Goal: Task Accomplishment & Management: Manage account settings

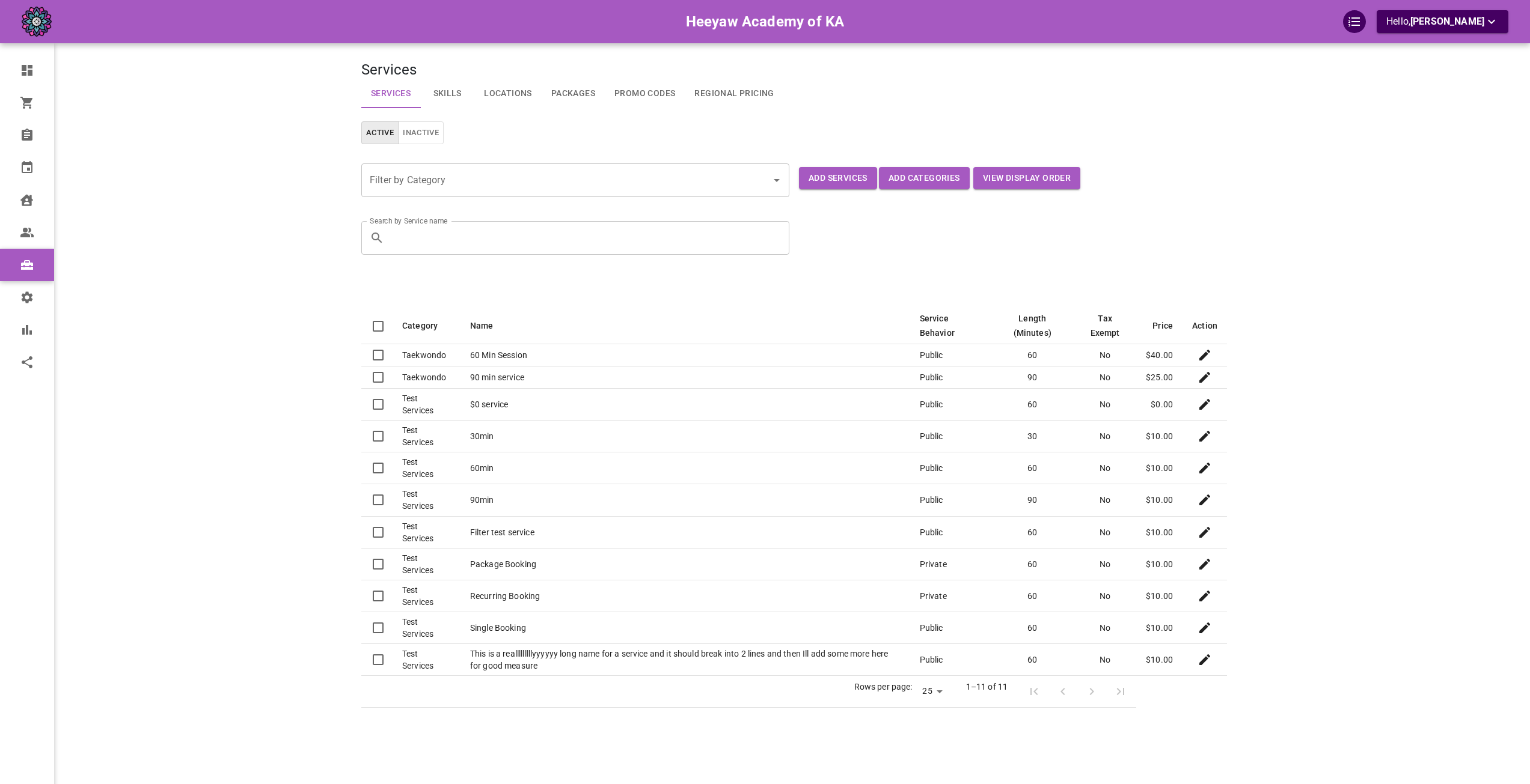
select select "25"
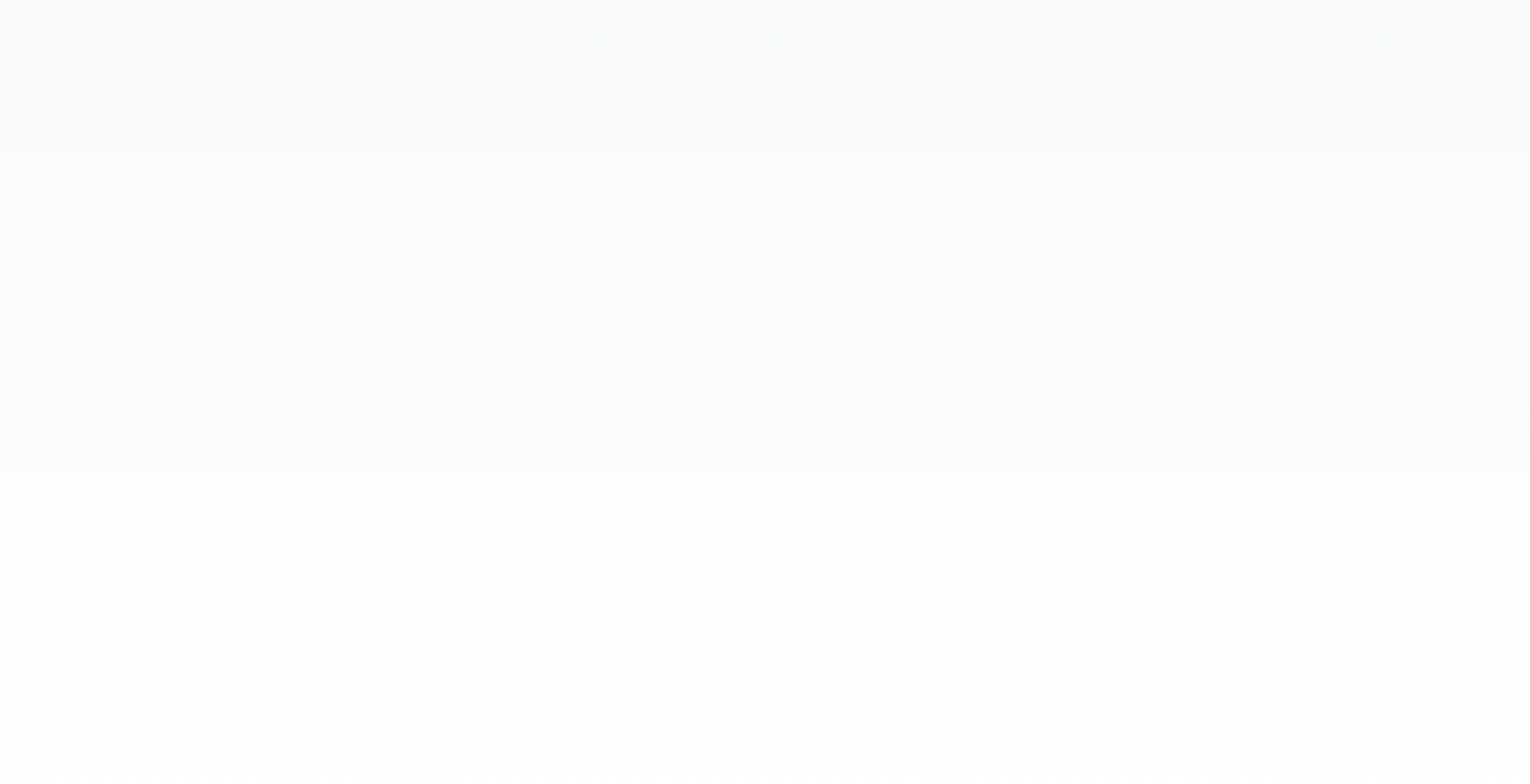
select select "25"
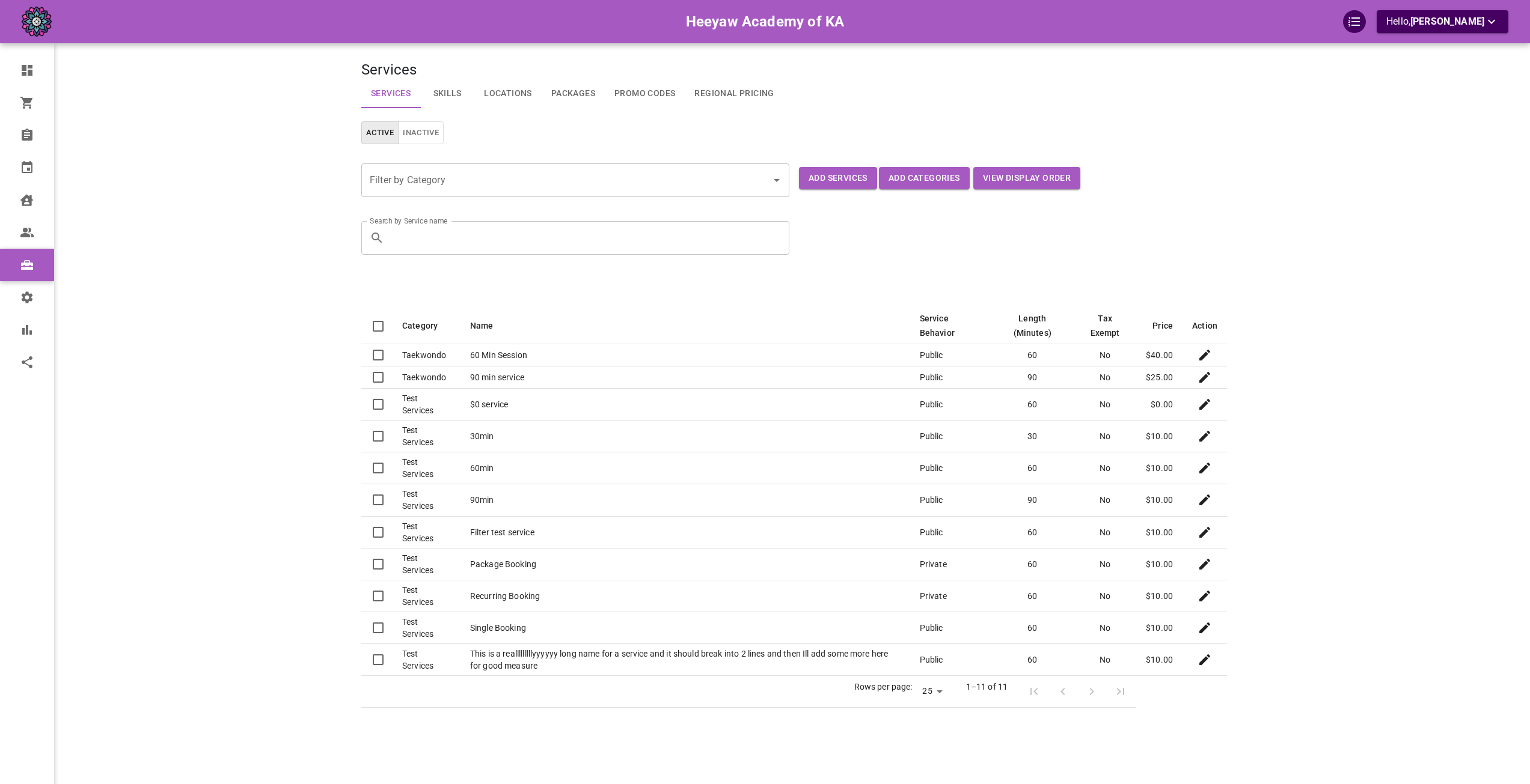
click at [434, 305] on div at bounding box center [794, 288] width 866 height 38
drag, startPoint x: 567, startPoint y: 351, endPoint x: 564, endPoint y: 323, distance: 28.2
click at [567, 348] on td "60 Min Session" at bounding box center [685, 355] width 449 height 22
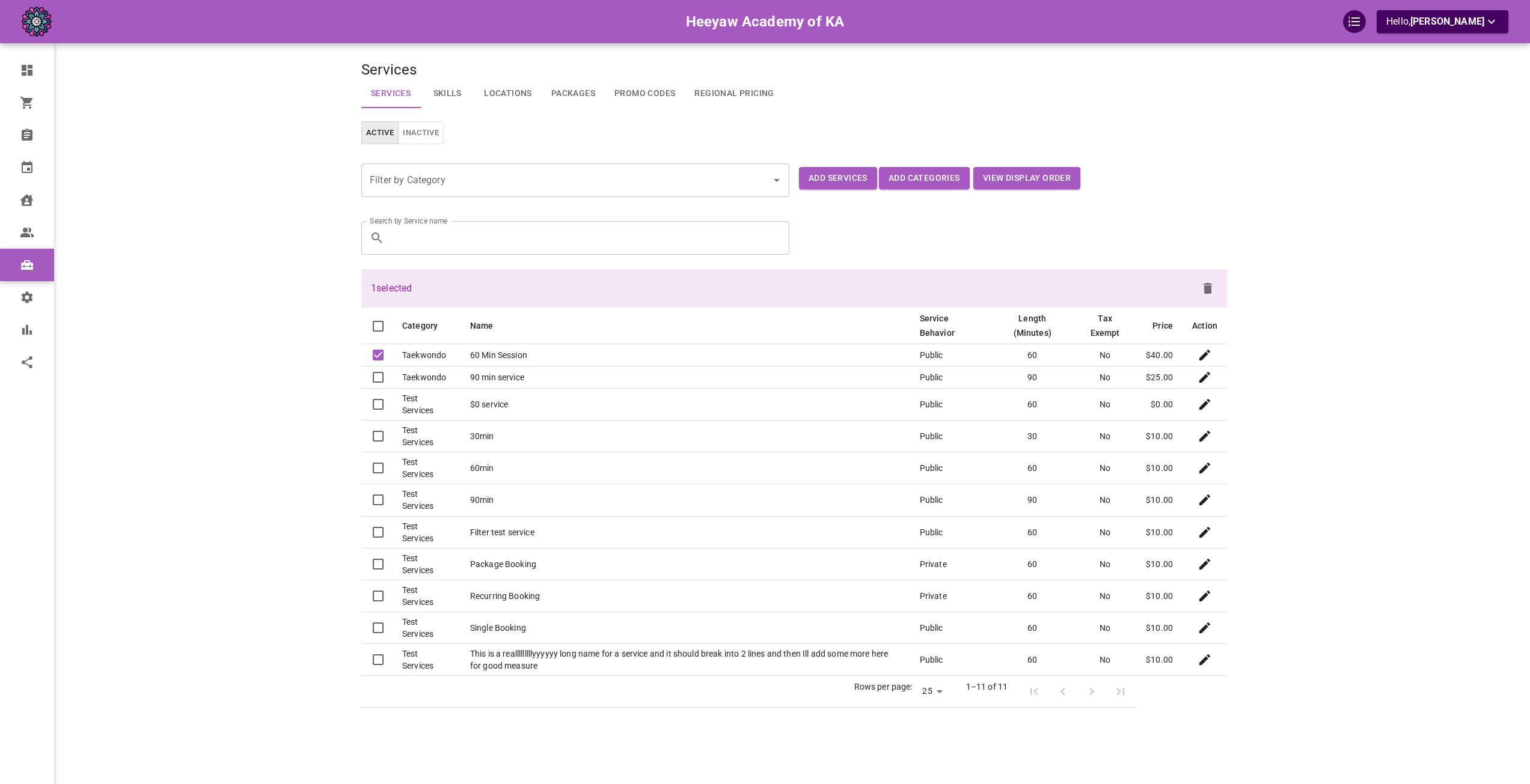
click at [557, 307] on div "1 selected" at bounding box center [794, 288] width 866 height 38
click at [542, 351] on td "60 Min Session" at bounding box center [685, 355] width 449 height 22
checkbox input "false"
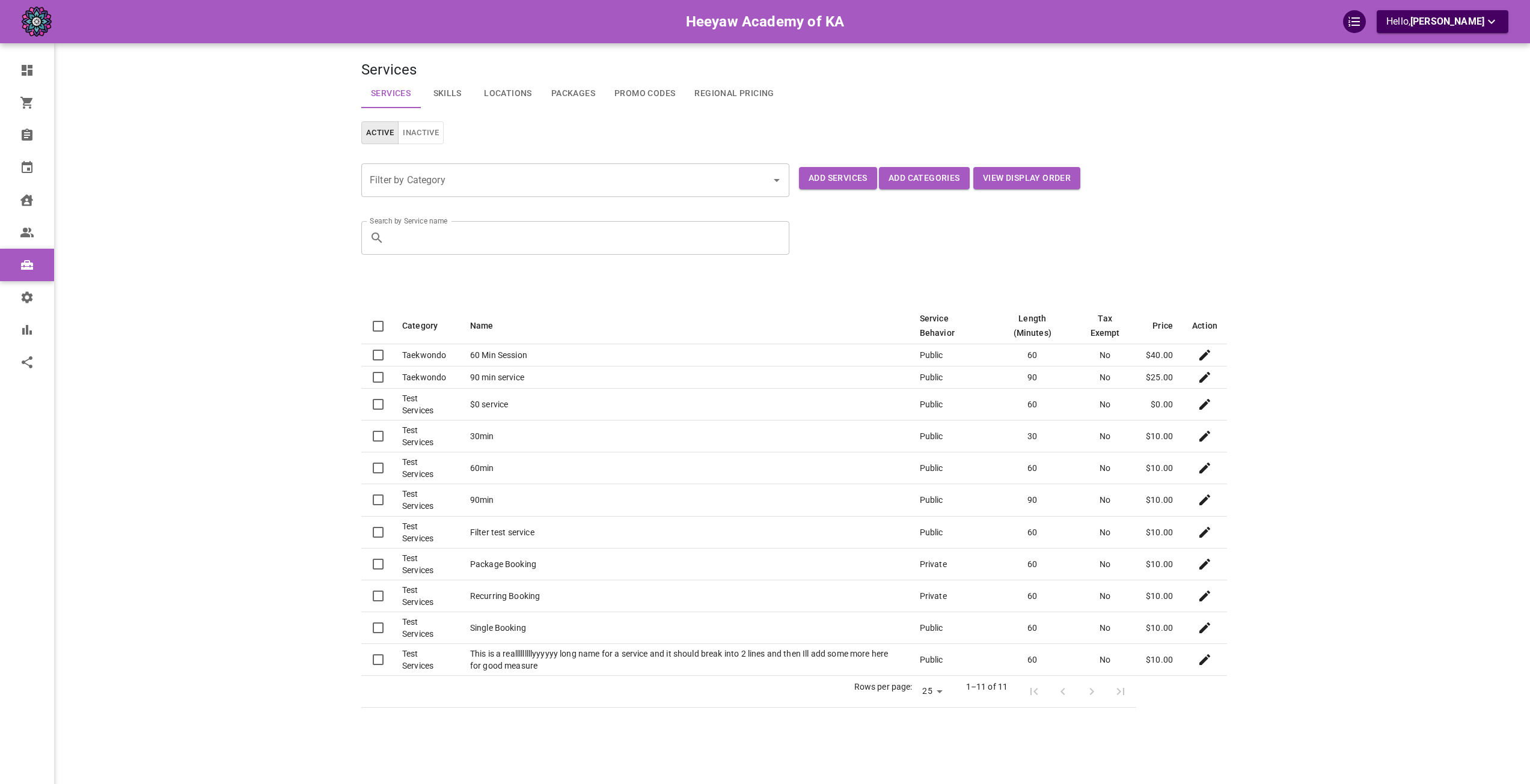
click at [540, 320] on th "Name" at bounding box center [685, 326] width 449 height 37
click at [285, 156] on div "Heeyaw Academy of KA Hello, Omar Tahir" at bounding box center [220, 410] width 282 height 784
click at [309, 182] on div "Heeyaw Academy of KA Hello, Omar Tahir" at bounding box center [220, 410] width 282 height 784
click at [25, 233] on icon at bounding box center [25, 232] width 10 height 10
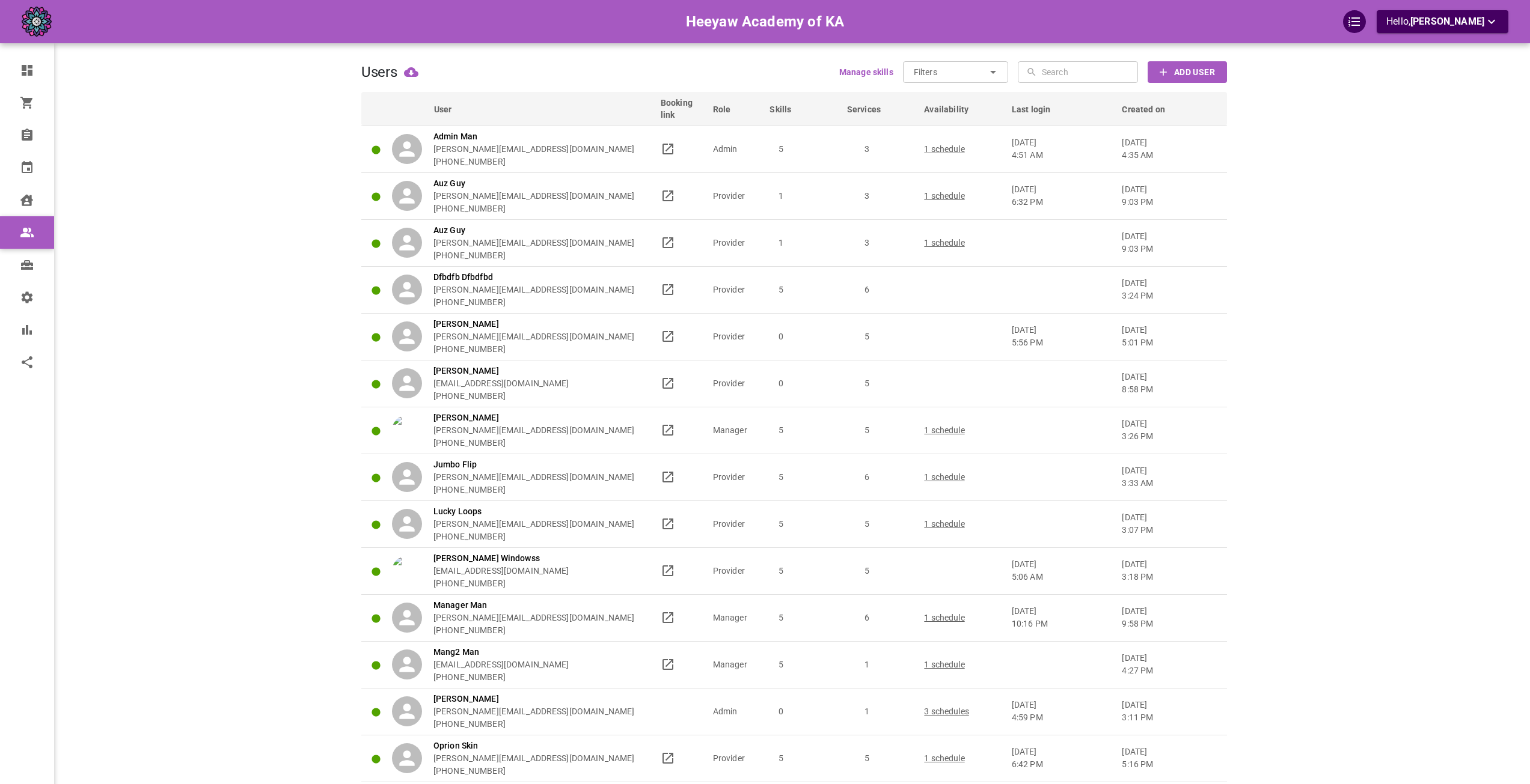
click at [267, 329] on div "Heeyaw Academy of KA Hello, Omar Tahir" at bounding box center [220, 683] width 282 height 1330
click at [1130, 111] on span "Created on" at bounding box center [1151, 109] width 59 height 12
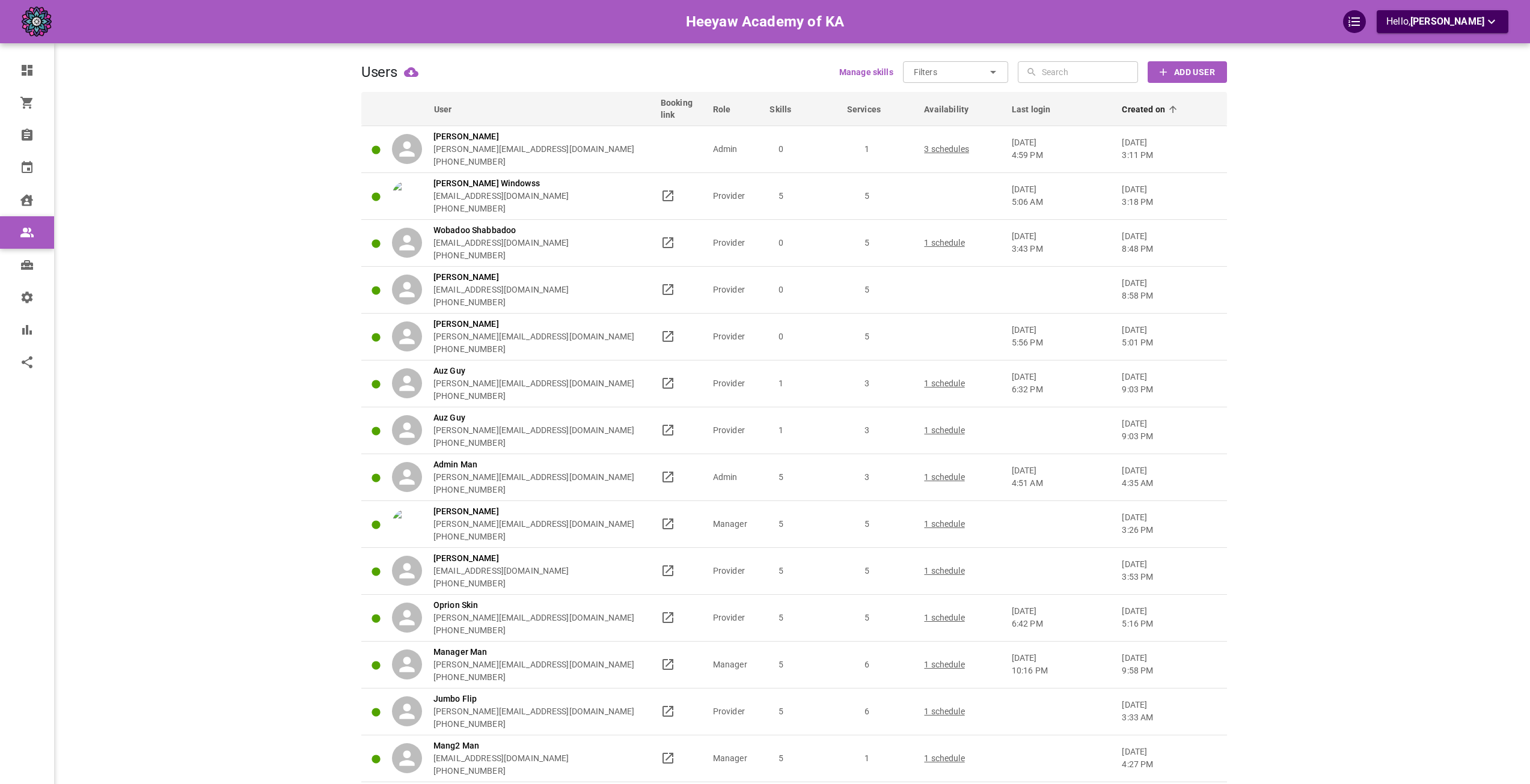
click at [1130, 111] on span "Created on" at bounding box center [1151, 109] width 59 height 12
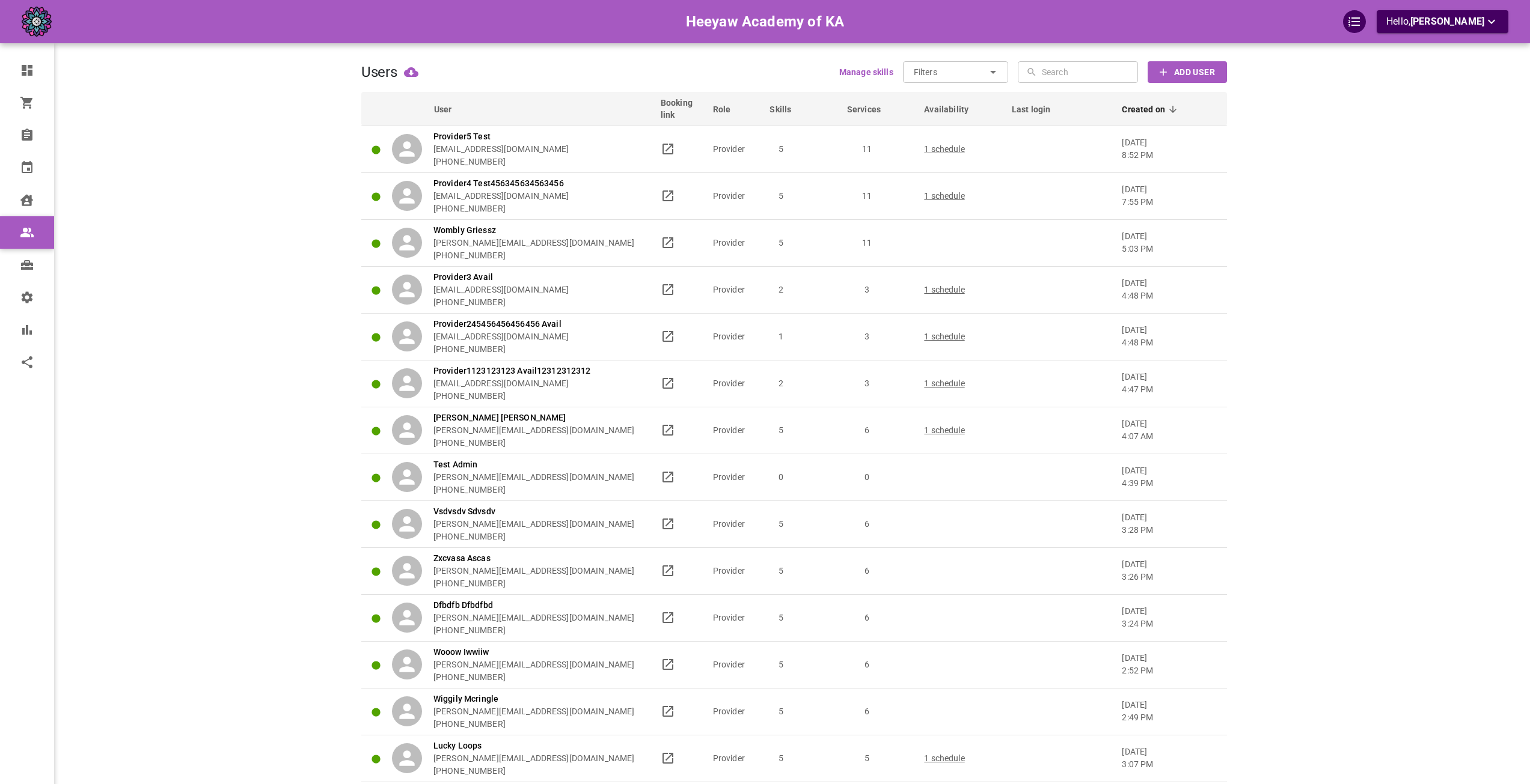
click at [252, 219] on div "Heeyaw Academy of KA Hello, Omar Tahir" at bounding box center [220, 683] width 282 height 1330
click at [299, 332] on div "Heeyaw Academy of KA Hello, Omar Tahir" at bounding box center [220, 683] width 282 height 1330
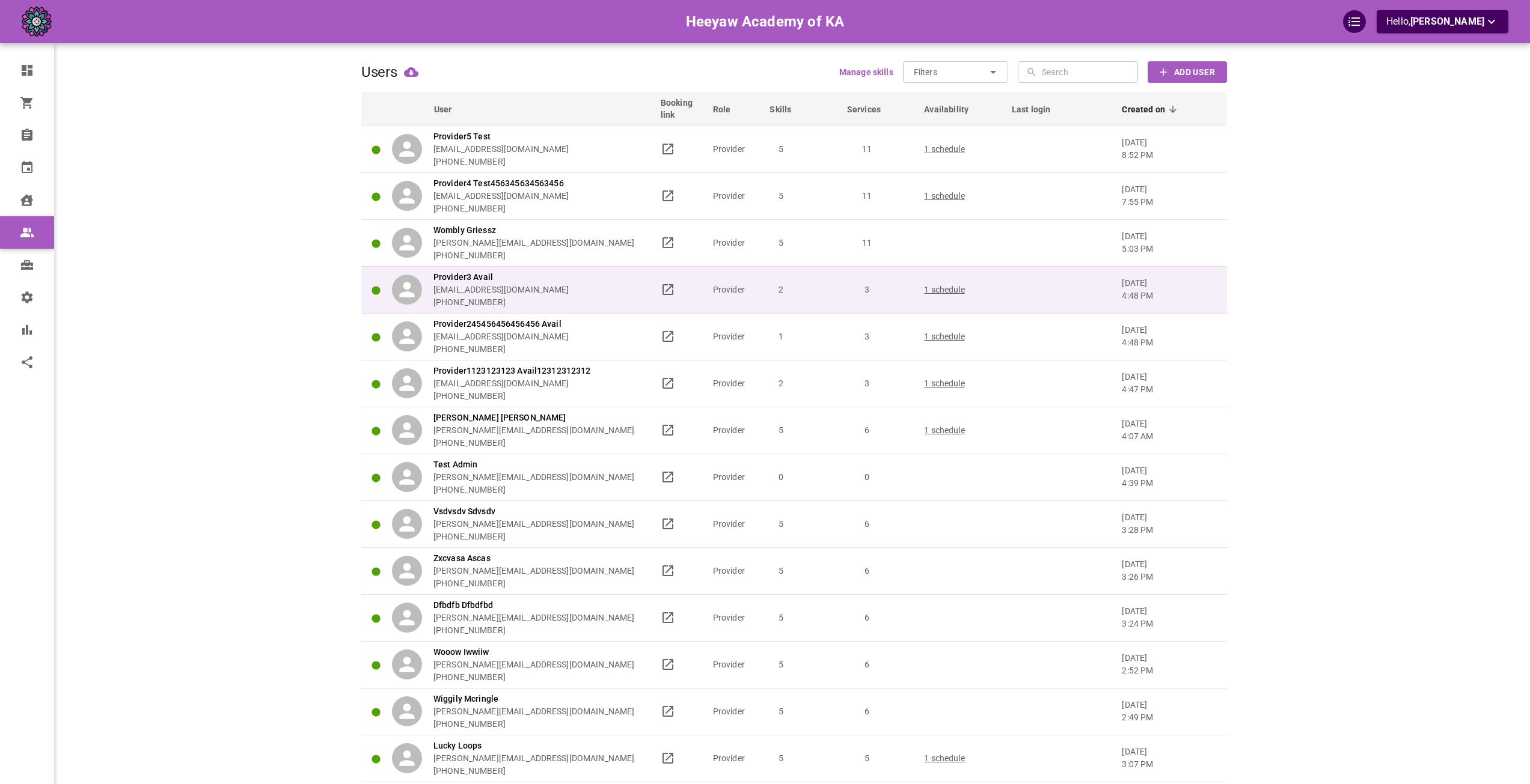
click at [611, 287] on div "Provider3 Avail omar+heeyawpa3@gomarketbox.com +14168360759" at bounding box center [520, 289] width 258 height 38
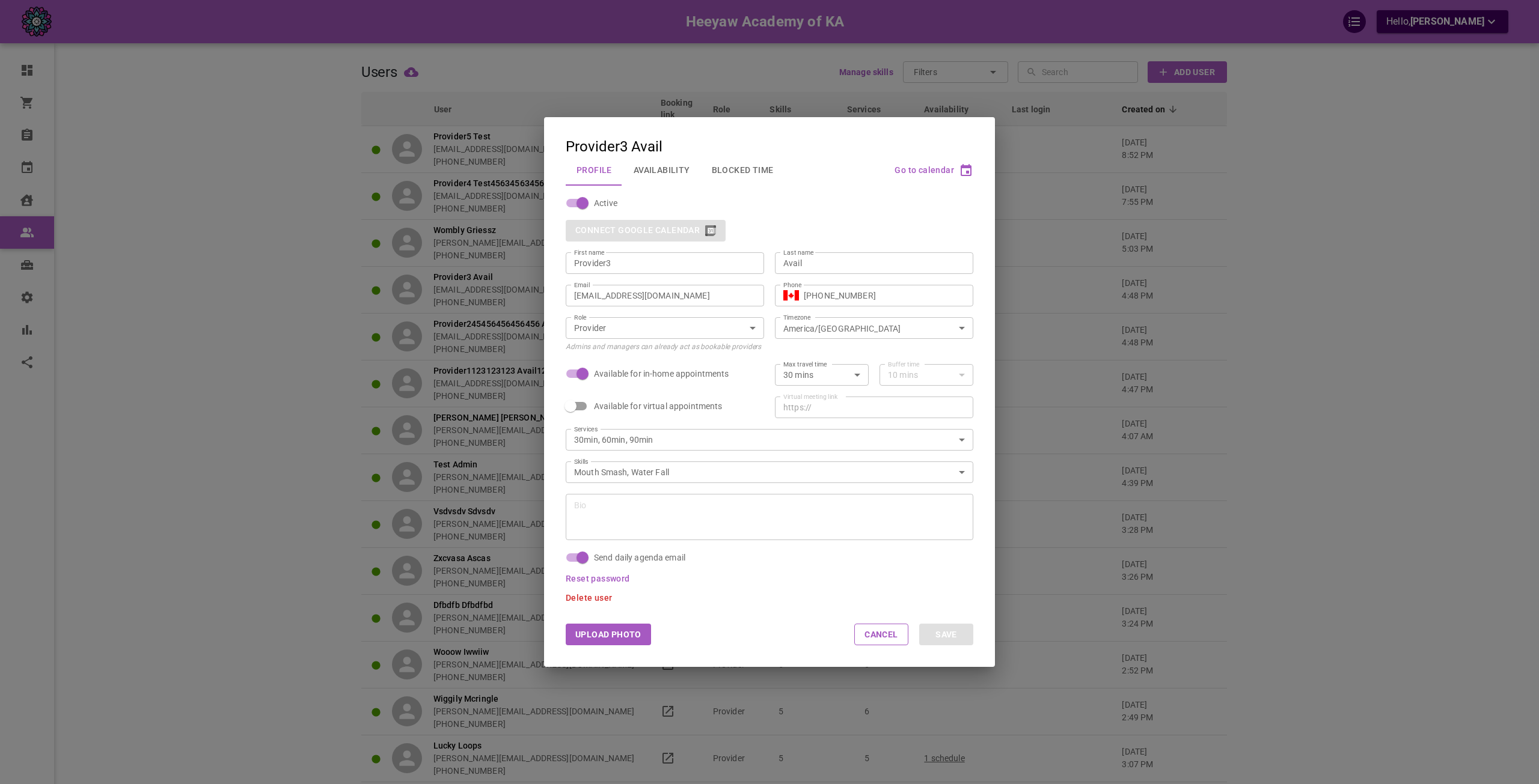
click at [470, 295] on div "Provider3 Avail Profile Availability Blocked Time Go to calendar Active Connect…" at bounding box center [770, 392] width 1539 height 784
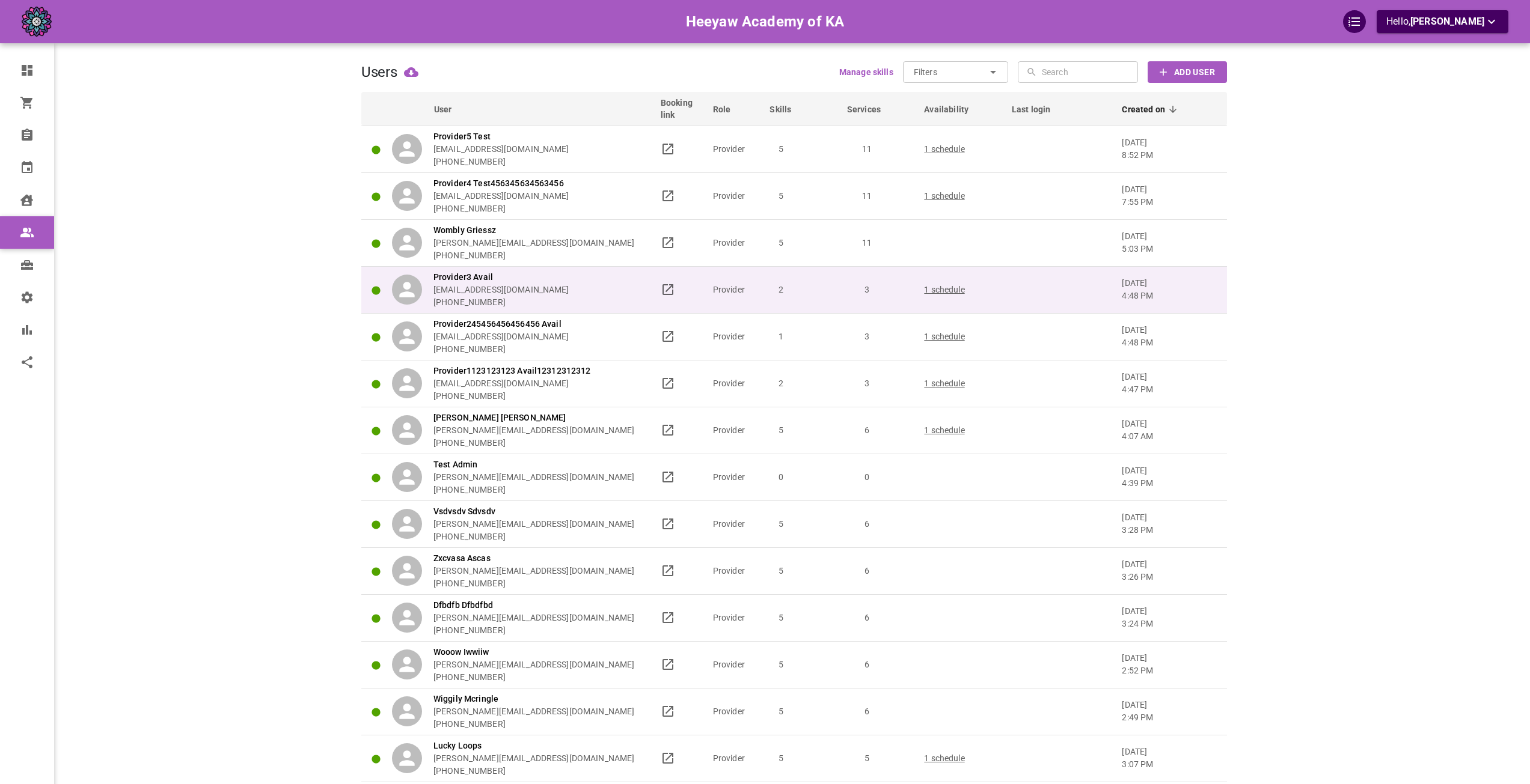
click at [634, 303] on div "Provider3 Avail omar+heeyawpa3@gomarketbox.com +14168360759" at bounding box center [520, 289] width 258 height 38
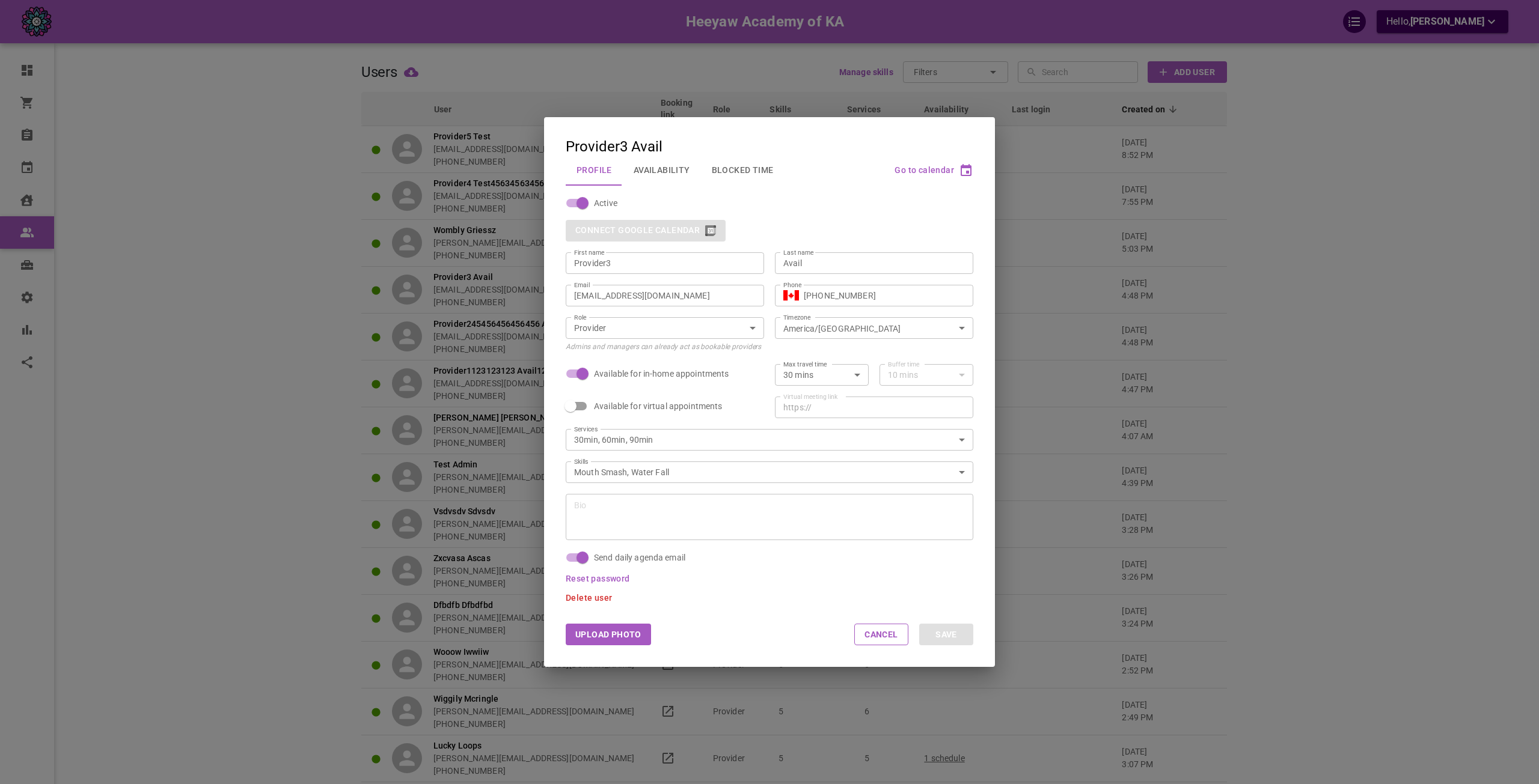
click at [709, 293] on input "omar+heeyawpa3@gomarketbox.com" at bounding box center [665, 295] width 182 height 12
click at [669, 296] on input "omar+heeyawpa3@gomarketbox.com" at bounding box center [665, 295] width 182 height 12
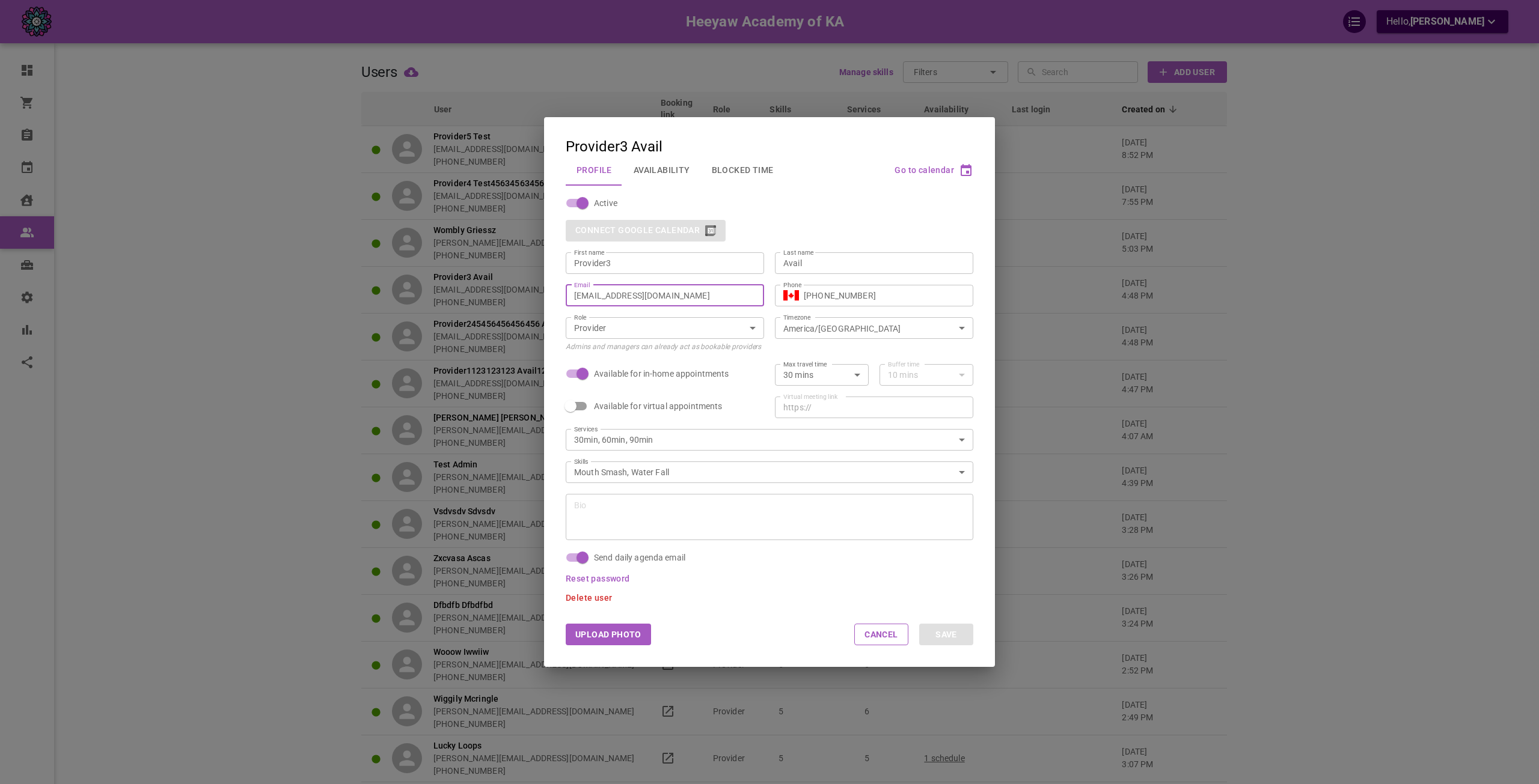
click at [669, 296] on input "omar+heeyawpa3@gomarketbox.com" at bounding box center [665, 295] width 182 height 12
click at [608, 574] on span "Reset password" at bounding box center [598, 579] width 65 height 10
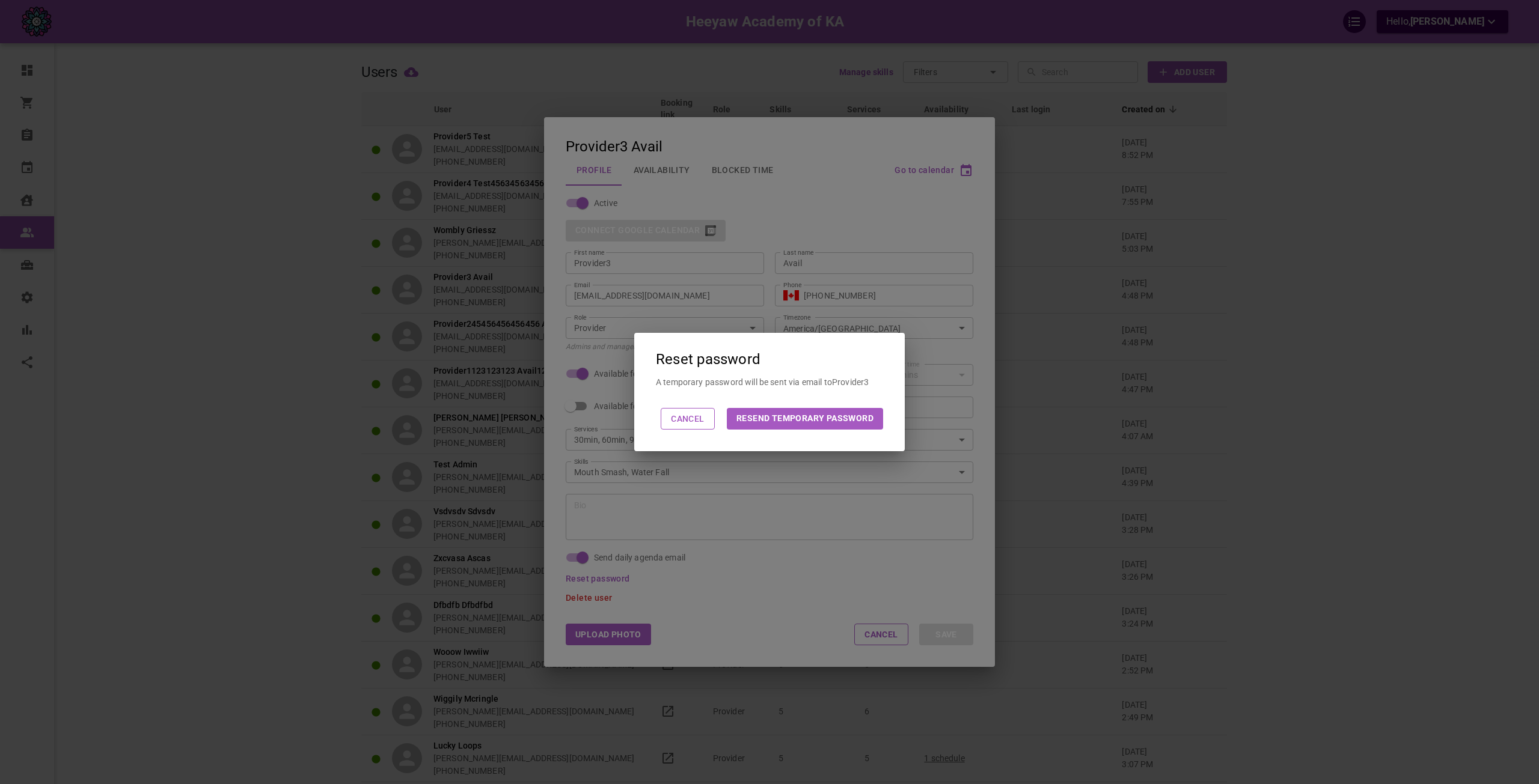
click at [840, 422] on button "Resend Temporary Password" at bounding box center [804, 419] width 157 height 22
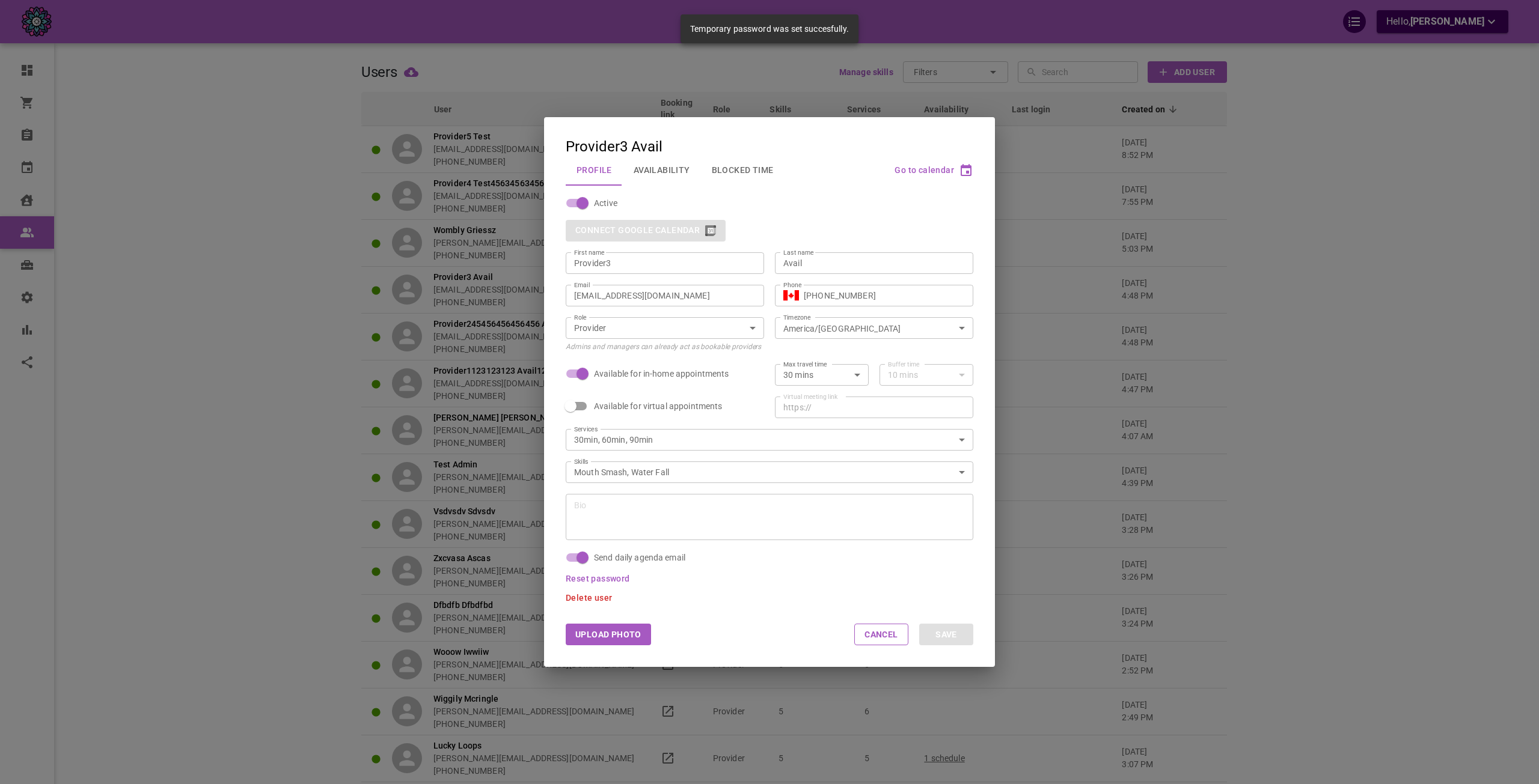
click at [962, 587] on div "Delete user" at bounding box center [764, 593] width 419 height 19
click at [1334, 430] on div "Provider3 Avail Profile Availability Blocked Time Go to calendar Active Connect…" at bounding box center [770, 392] width 1539 height 784
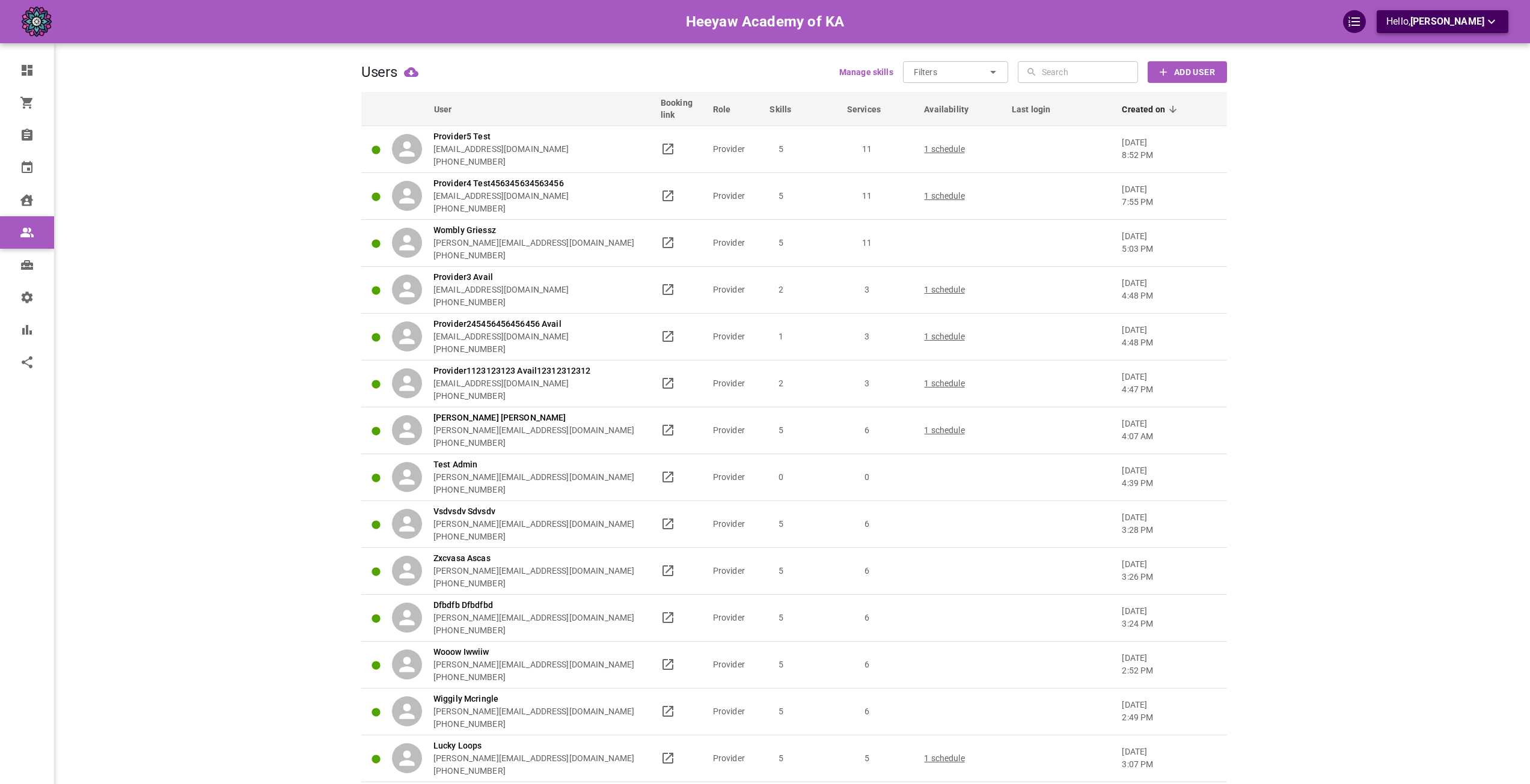
click at [1436, 22] on span "[PERSON_NAME]" at bounding box center [1447, 21] width 74 height 11
click at [1424, 97] on li "Logout" at bounding box center [1459, 92] width 121 height 22
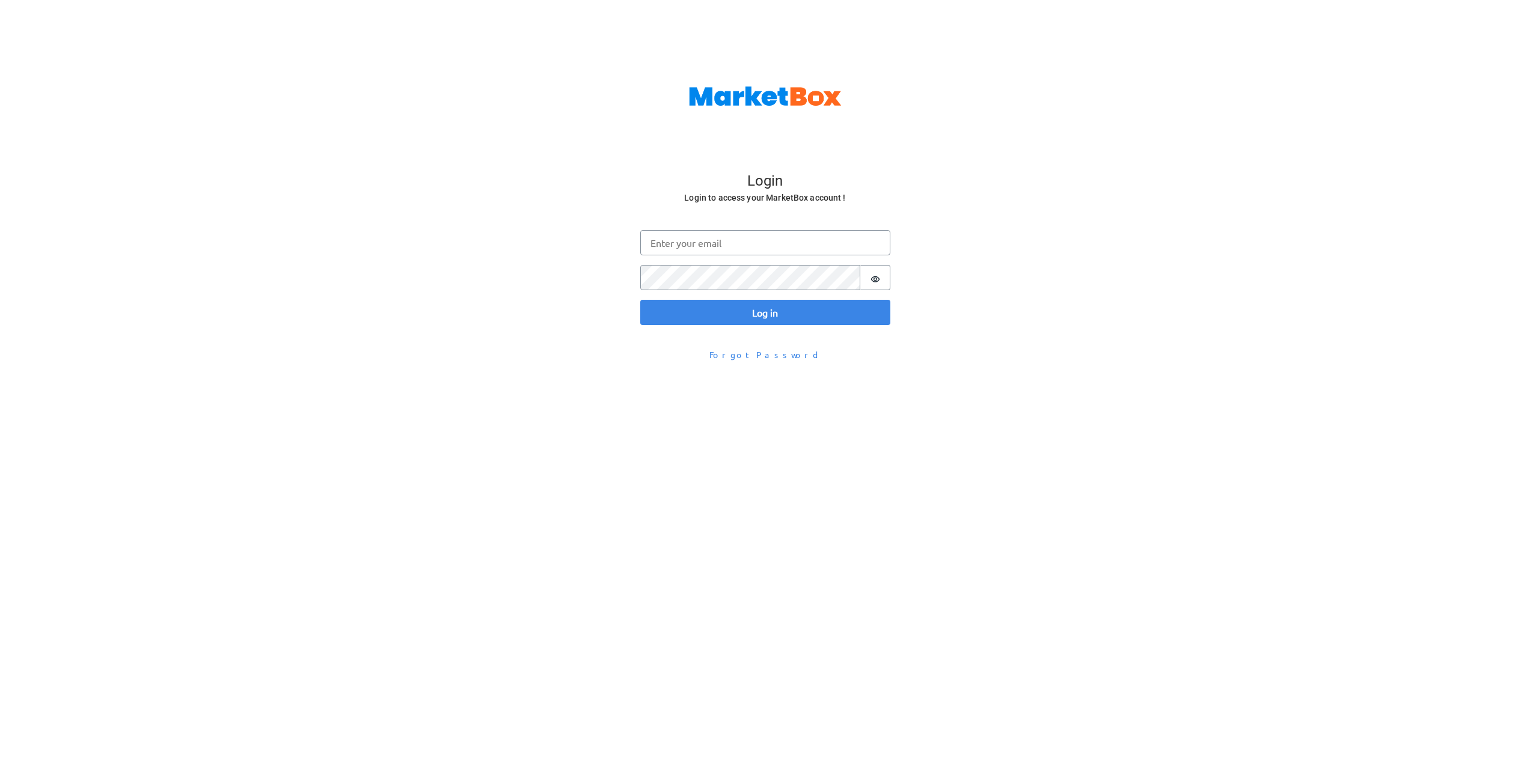
click at [648, 256] on fieldset "Log in Email Password Password is hidden" at bounding box center [765, 260] width 250 height 60
click at [664, 243] on input "Email" at bounding box center [765, 242] width 250 height 25
paste input "[EMAIL_ADDRESS][DOMAIN_NAME]"
type input "[EMAIL_ADDRESS][DOMAIN_NAME]"
click at [680, 310] on button "Log in" at bounding box center [765, 312] width 250 height 25
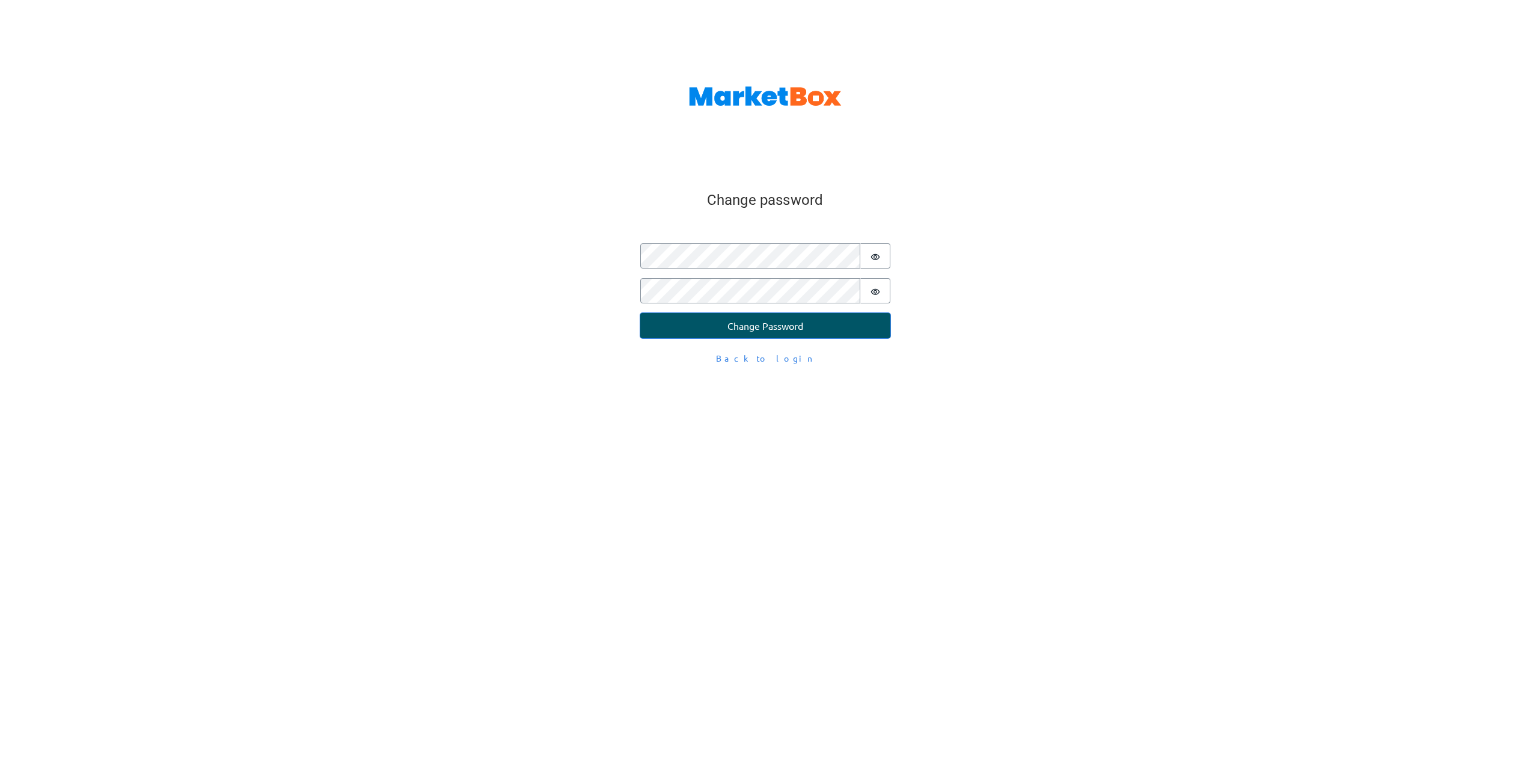
click at [692, 319] on button "Change Password" at bounding box center [765, 325] width 250 height 25
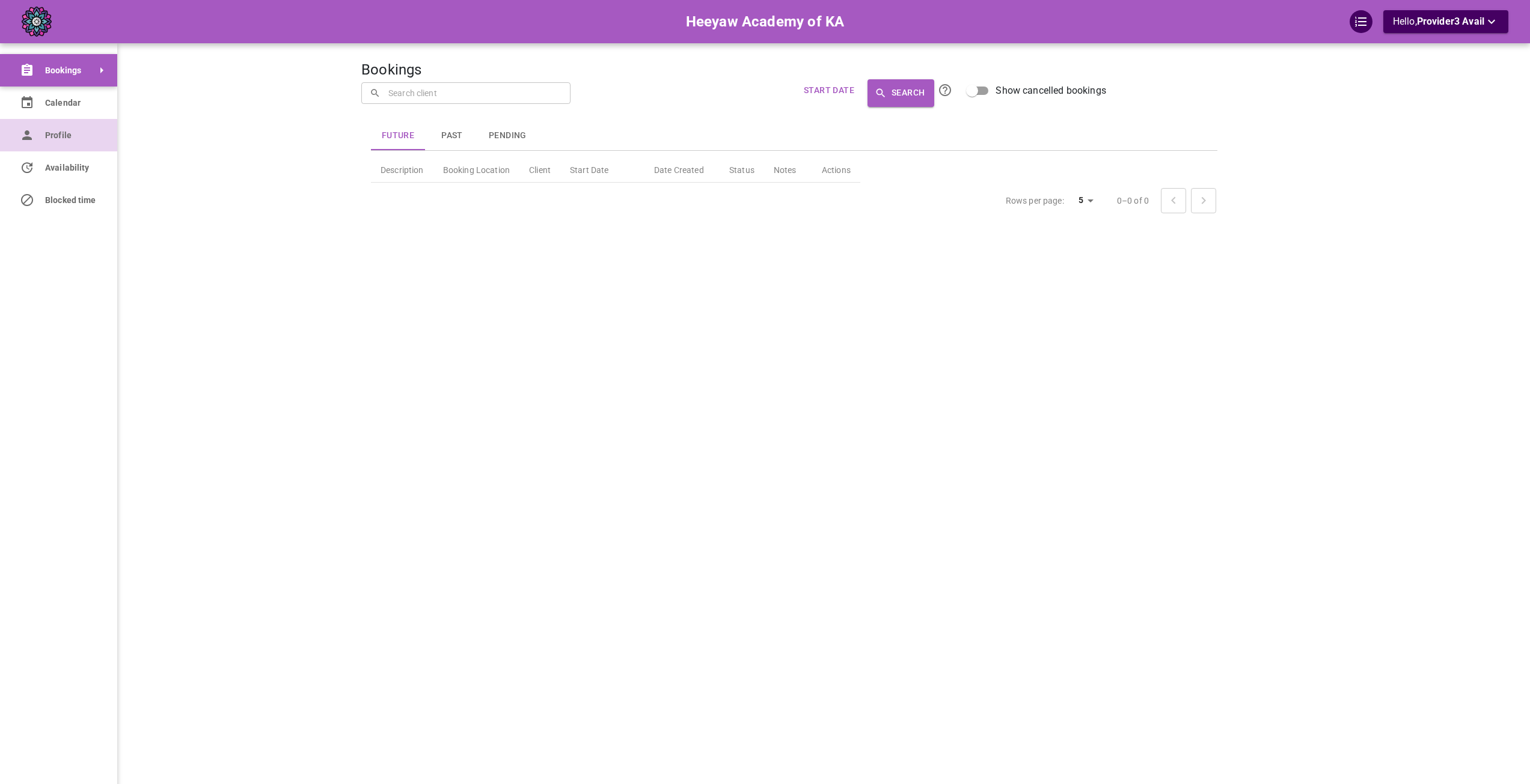
click at [31, 134] on icon at bounding box center [27, 135] width 15 height 15
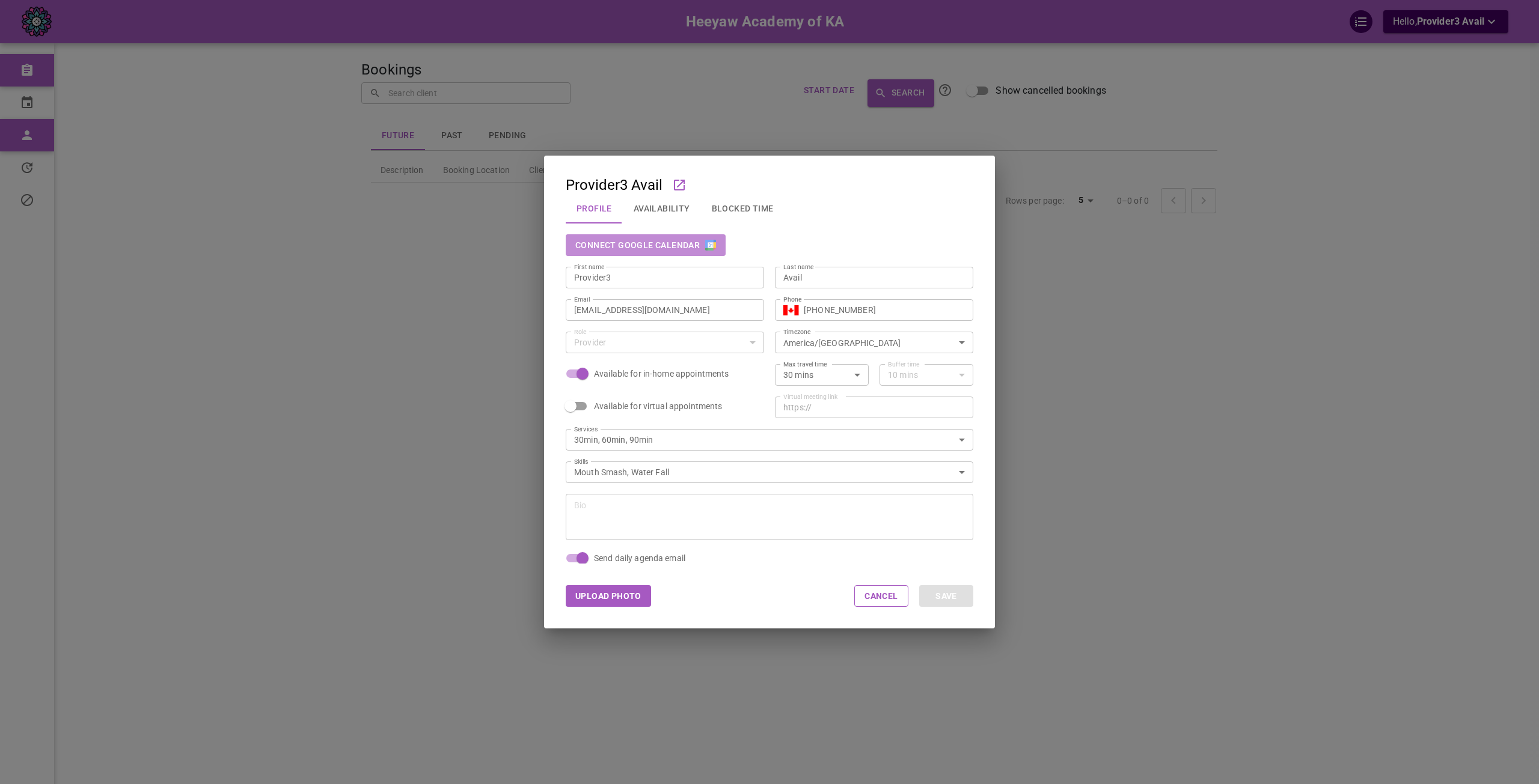
click at [677, 239] on button "Connect Google Calendar" at bounding box center [645, 245] width 160 height 22
click at [287, 260] on div "Provider3 Avail Profile Availability Blocked Time Disconnect Google Calendar Sy…" at bounding box center [770, 392] width 1539 height 784
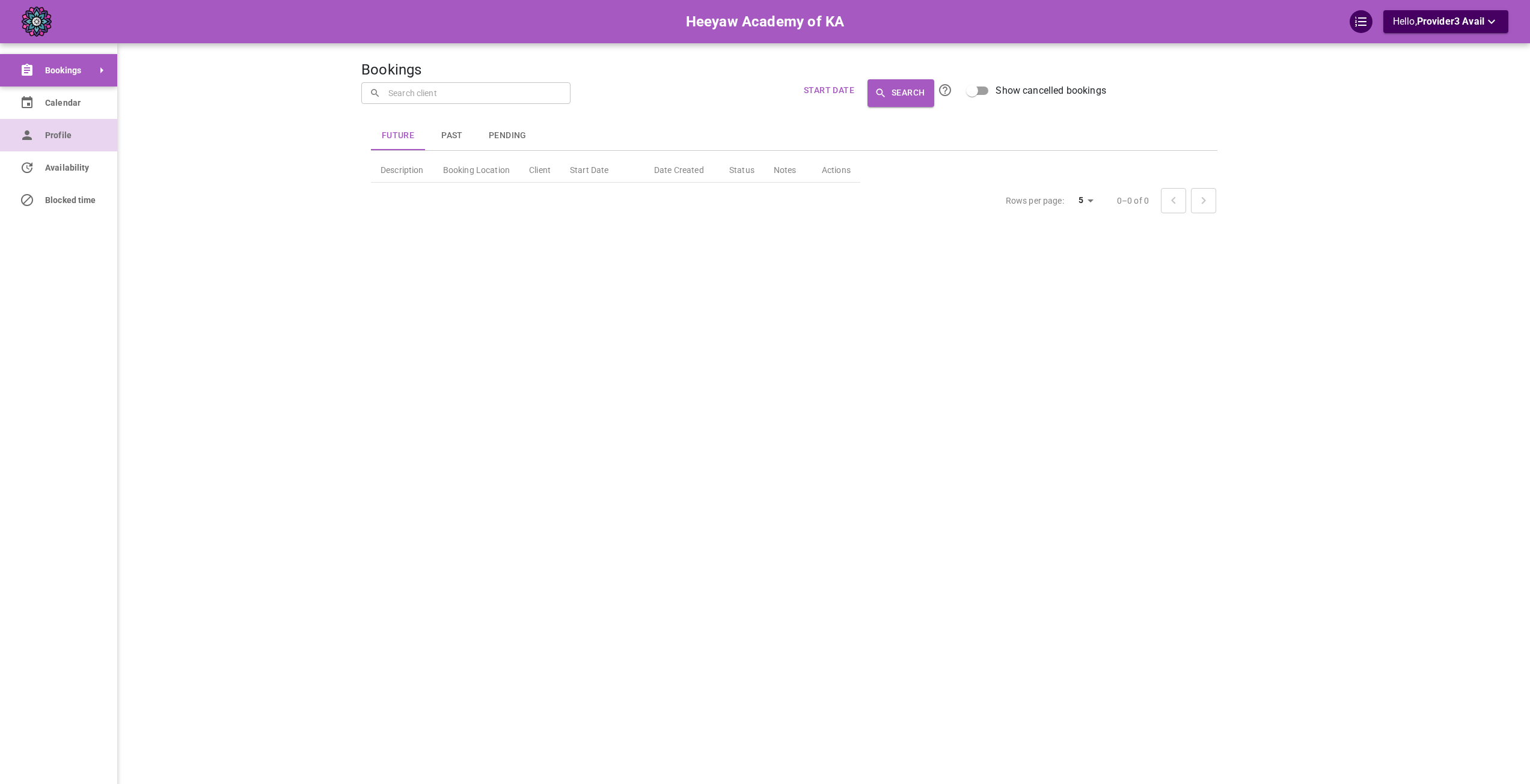
click at [43, 137] on link "Profile" at bounding box center [59, 135] width 117 height 32
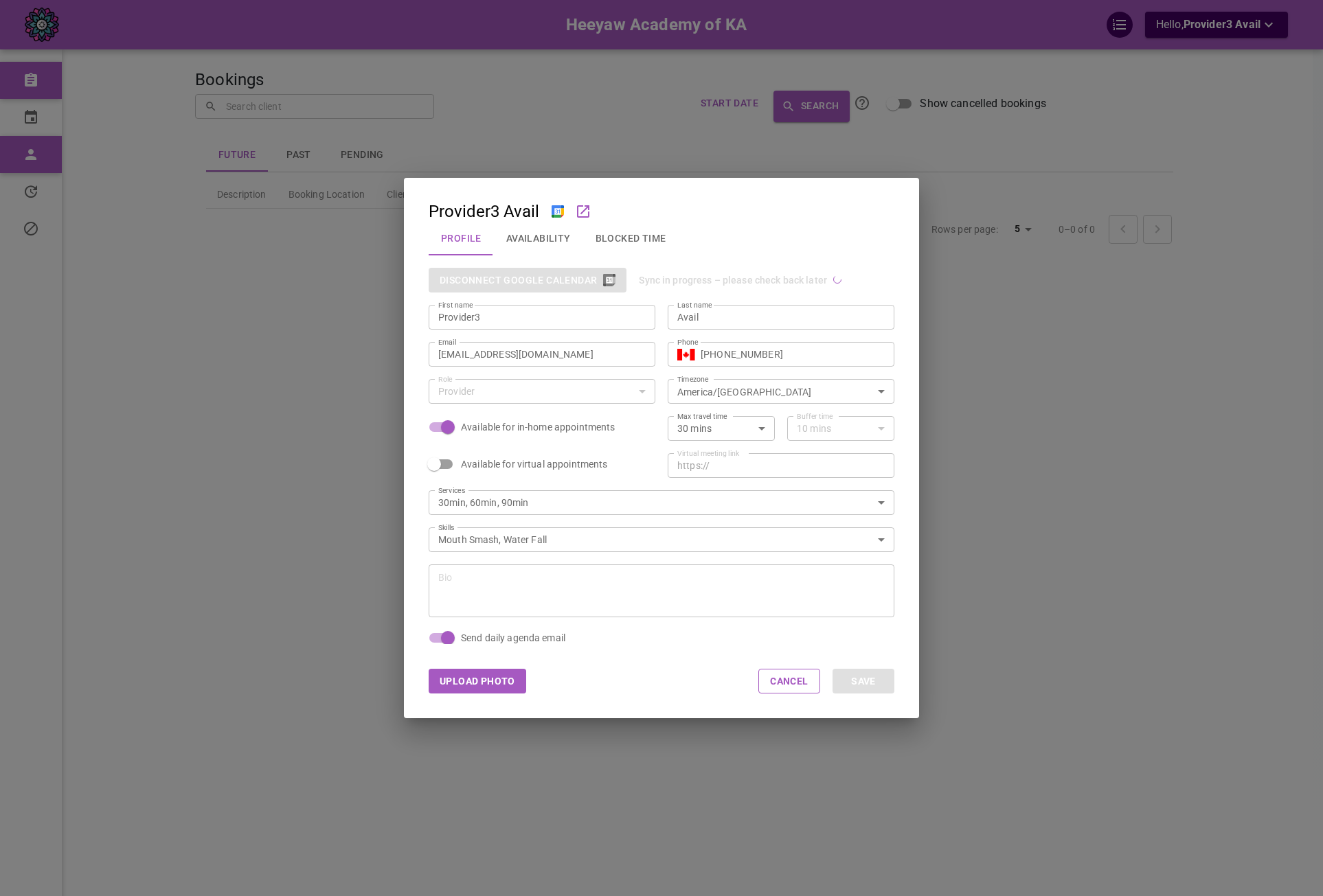
click at [540, 242] on button "Availability" at bounding box center [538, 239] width 89 height 36
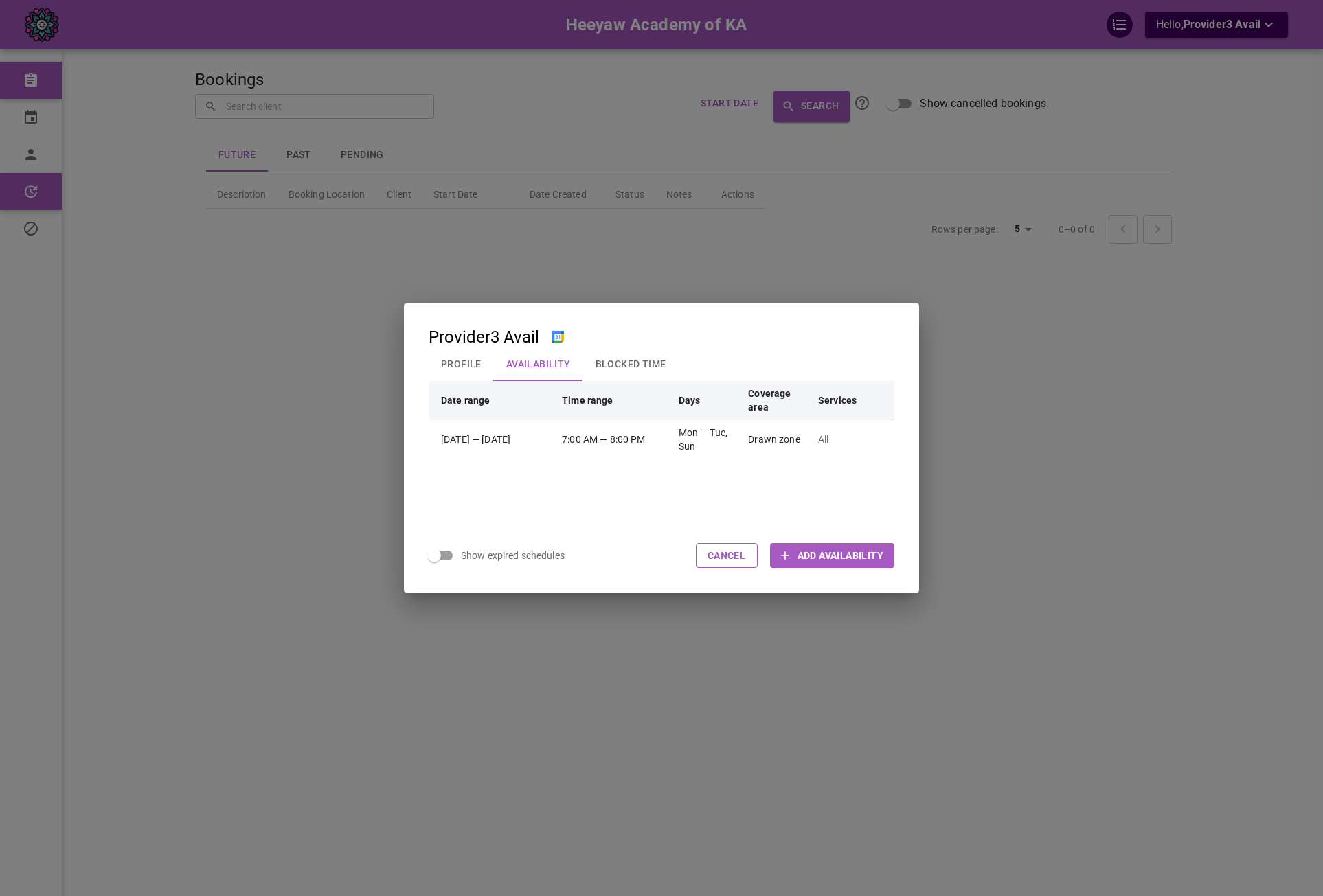
click at [449, 366] on button "Profile" at bounding box center [461, 365] width 65 height 36
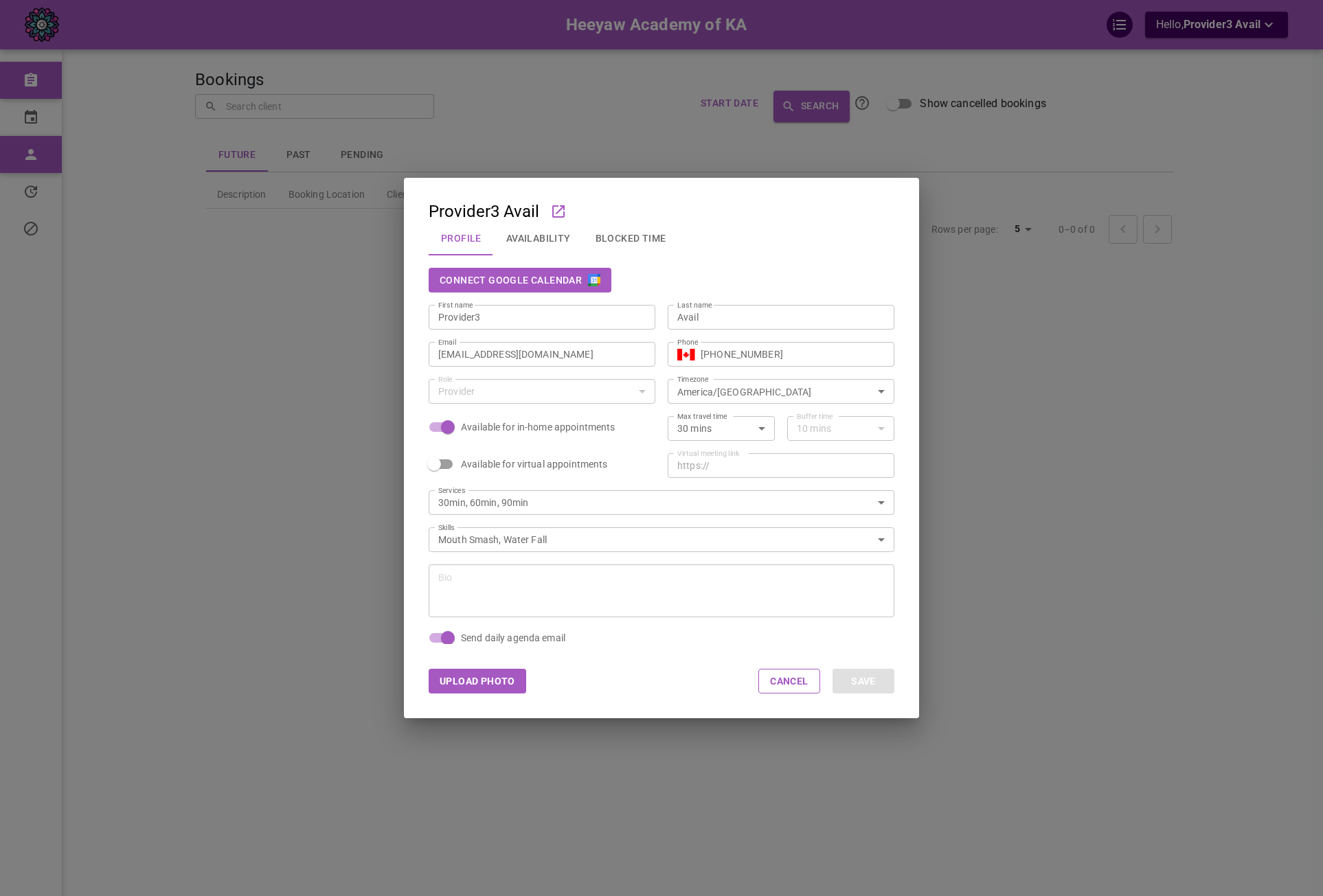
click at [582, 280] on button "Connect Google Calendar" at bounding box center [520, 280] width 183 height 25
click at [732, 641] on div "Connect Google Calendar First name Provider3 First name Last name Avail Last na…" at bounding box center [656, 449] width 479 height 389
click at [488, 278] on button "Connect Google Calendar" at bounding box center [520, 280] width 183 height 25
click at [981, 337] on div "Provider3 Avail Profile Availability Blocked Time Connect Google Calendar Sync …" at bounding box center [662, 448] width 1323 height 896
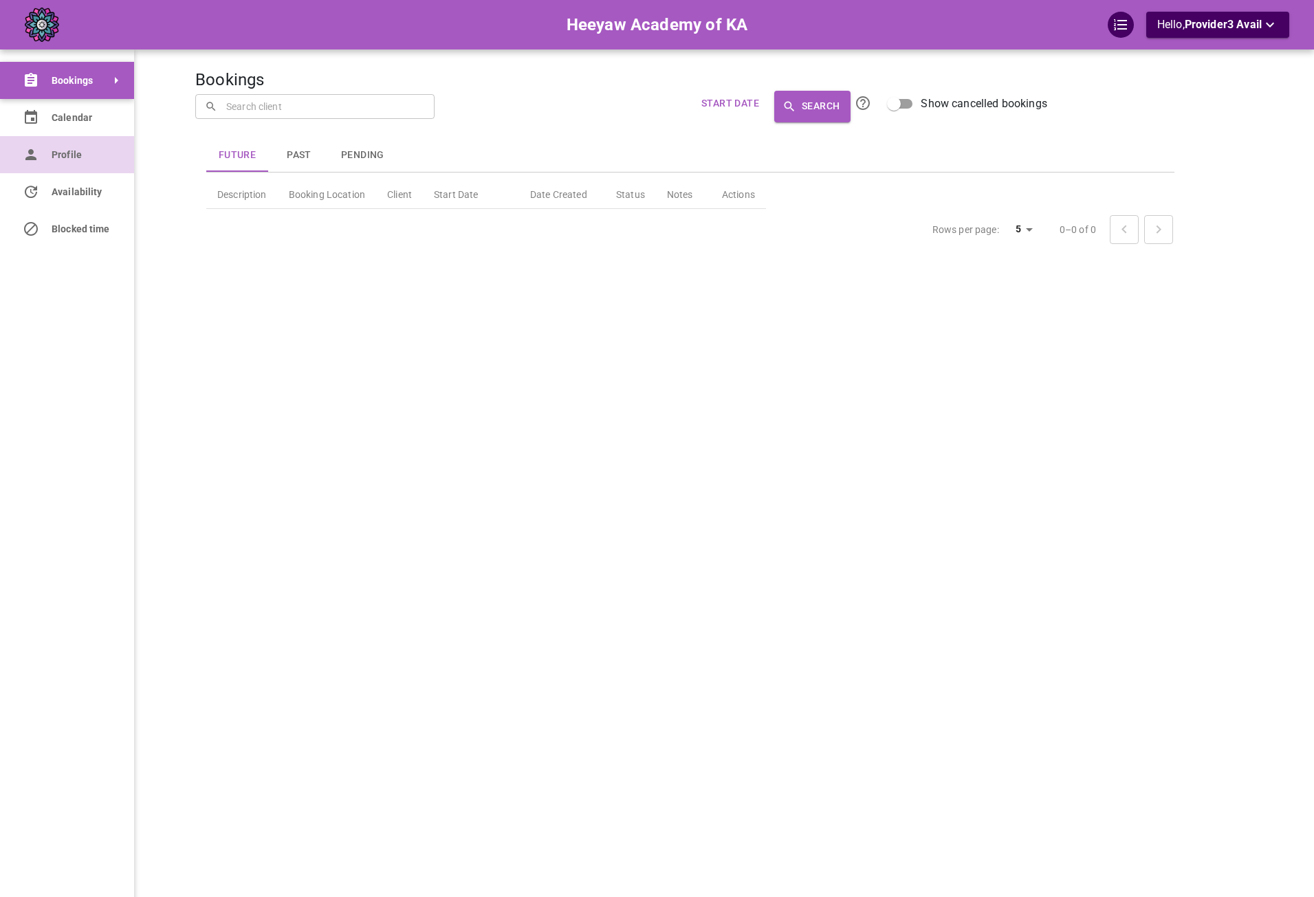
click at [45, 155] on link "Profile" at bounding box center [67, 154] width 134 height 37
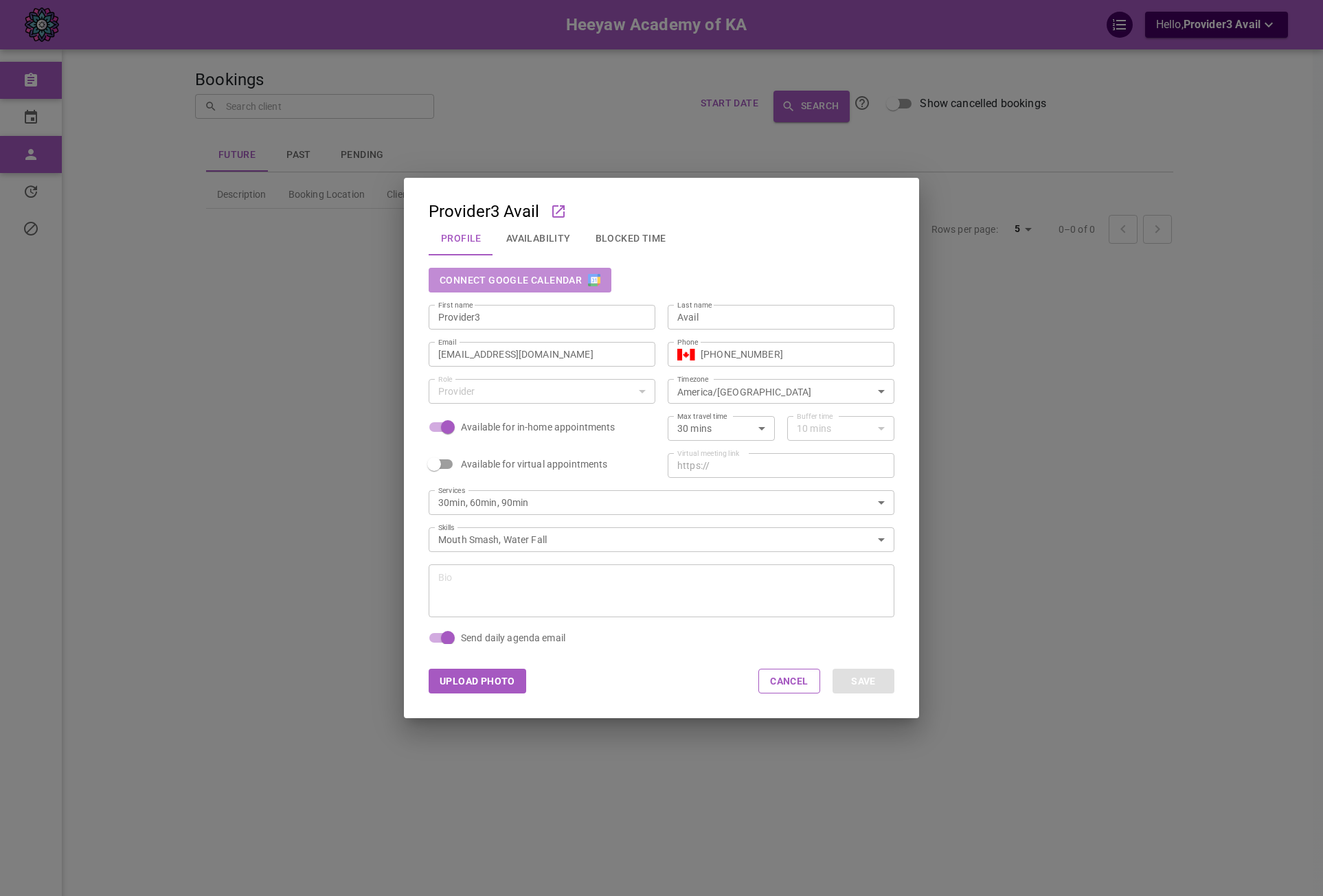
click at [534, 272] on button "Connect Google Calendar" at bounding box center [520, 280] width 183 height 25
click at [1092, 380] on div "Provider3 Avail Profile Availability Blocked Time Connect Google Calendar Sync …" at bounding box center [662, 448] width 1323 height 896
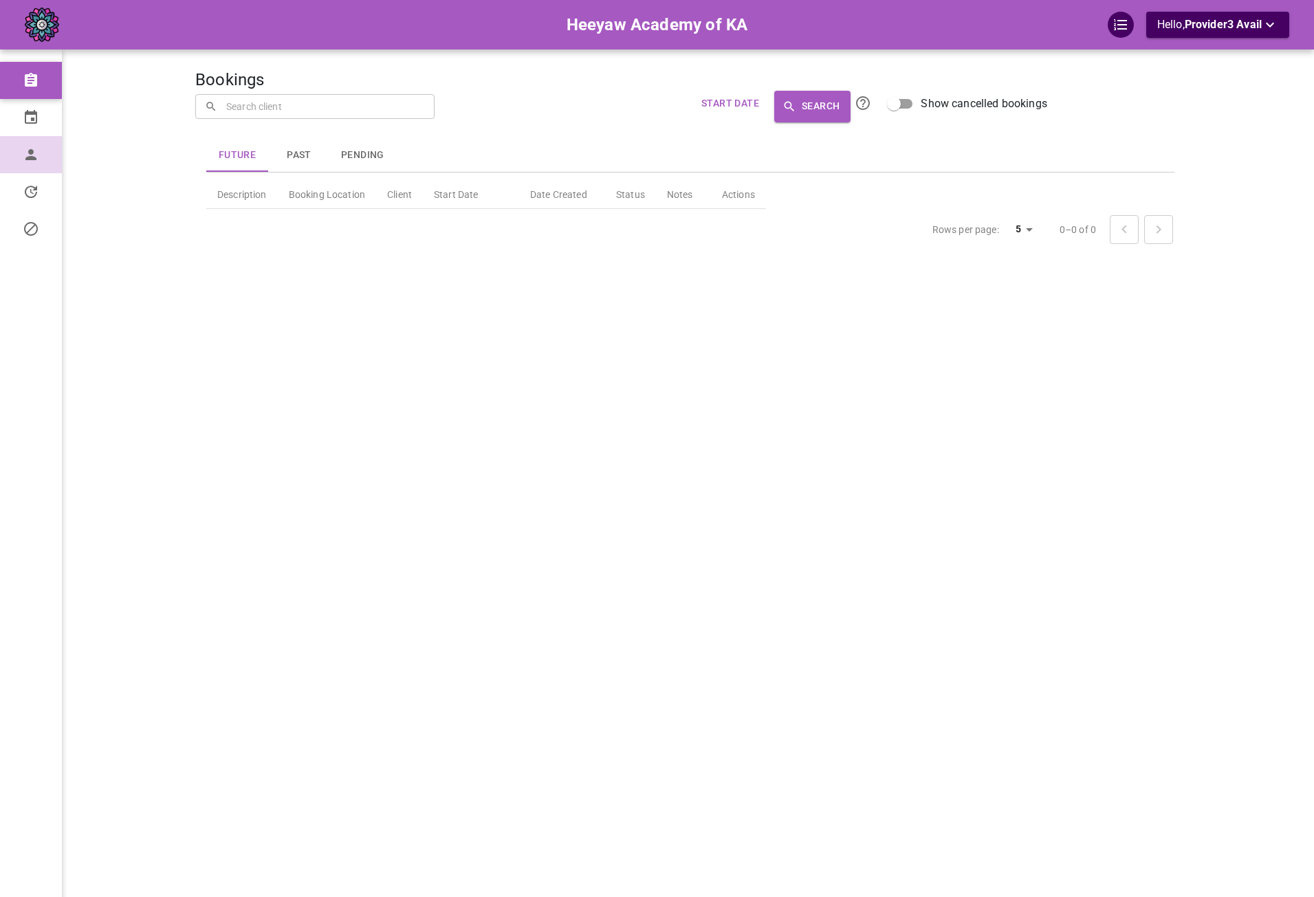
click at [38, 165] on link "Profile" at bounding box center [31, 154] width 62 height 37
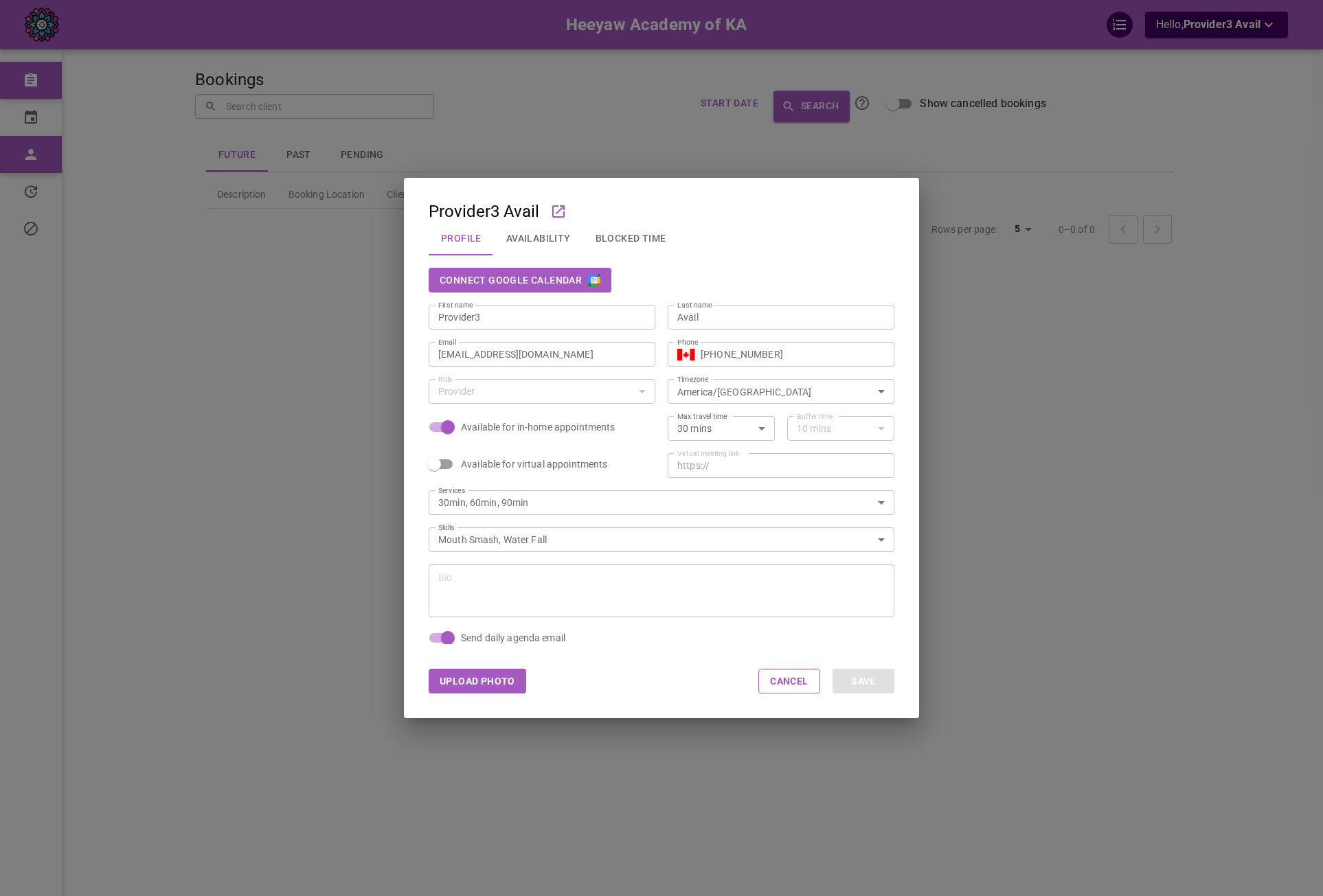
click at [562, 286] on button "Connect Google Calendar" at bounding box center [520, 280] width 183 height 25
click at [369, 335] on div "Provider3 Avail Profile Availability Blocked Time Connect Google Calendar Sync …" at bounding box center [662, 448] width 1323 height 896
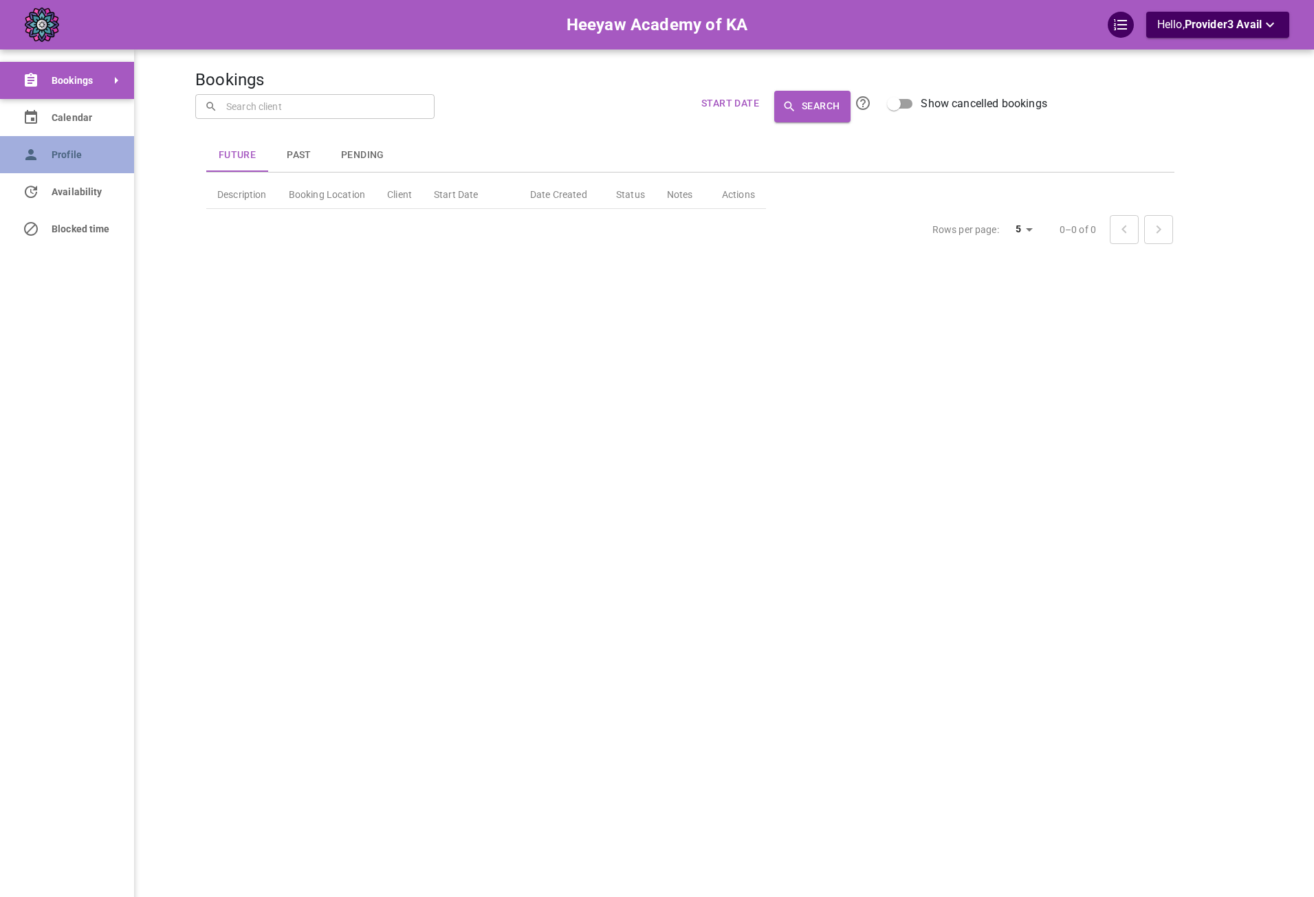
click at [23, 146] on icon at bounding box center [31, 154] width 17 height 17
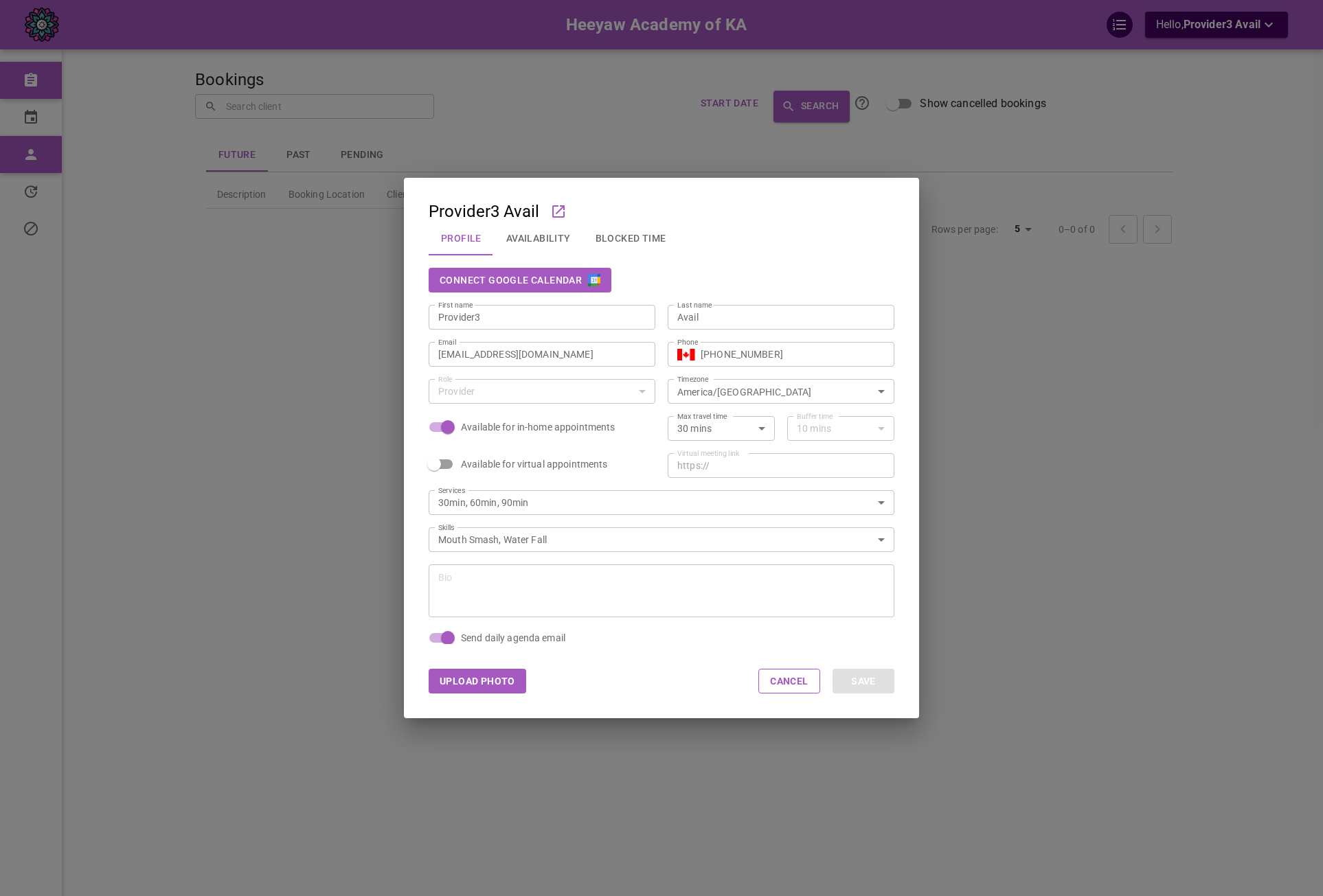
click at [503, 274] on button "Connect Google Calendar" at bounding box center [520, 280] width 183 height 25
drag, startPoint x: 537, startPoint y: 244, endPoint x: 528, endPoint y: 248, distance: 9.8
click at [537, 244] on button "Availability" at bounding box center [538, 239] width 89 height 36
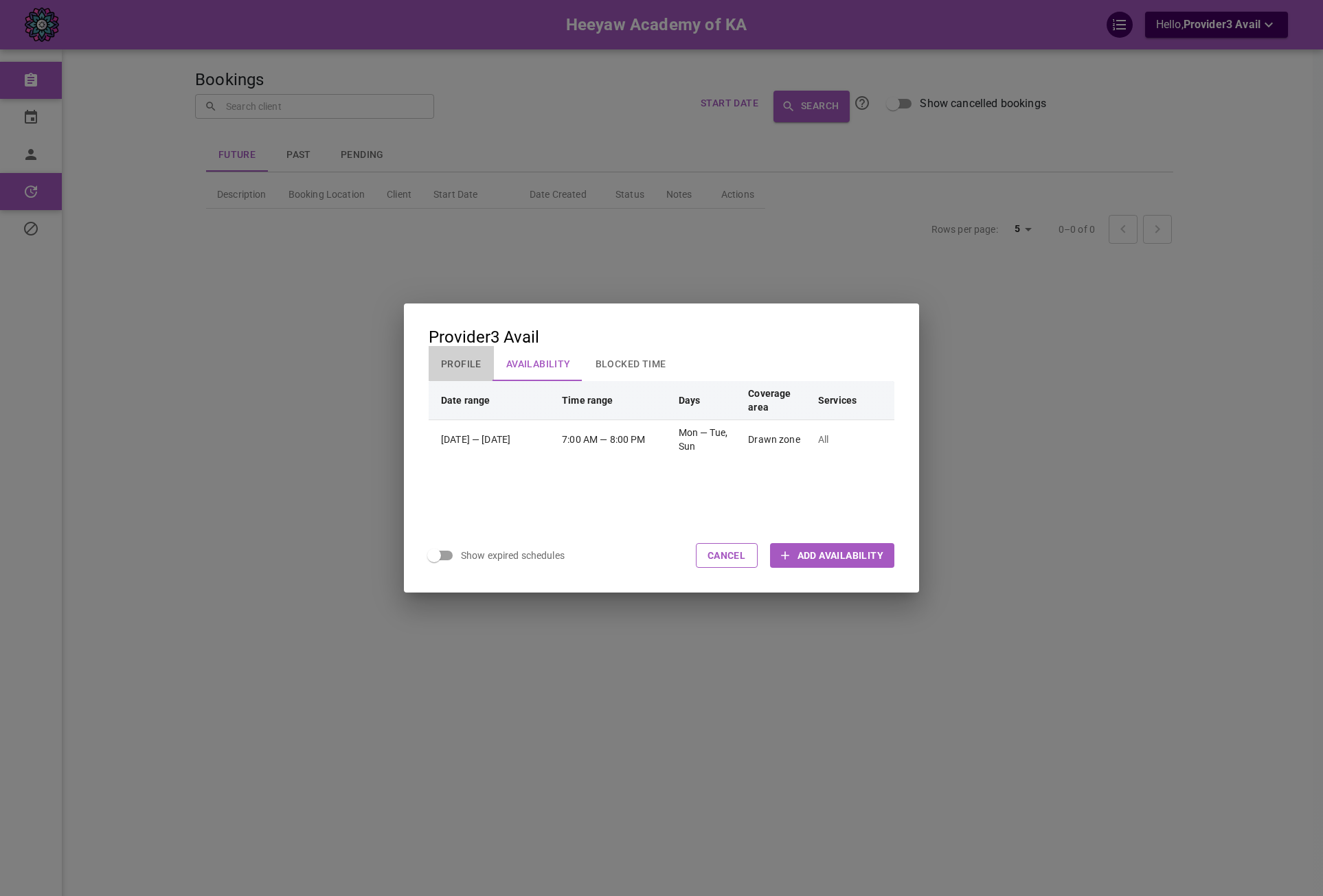
click at [452, 367] on button "Profile" at bounding box center [461, 365] width 65 height 36
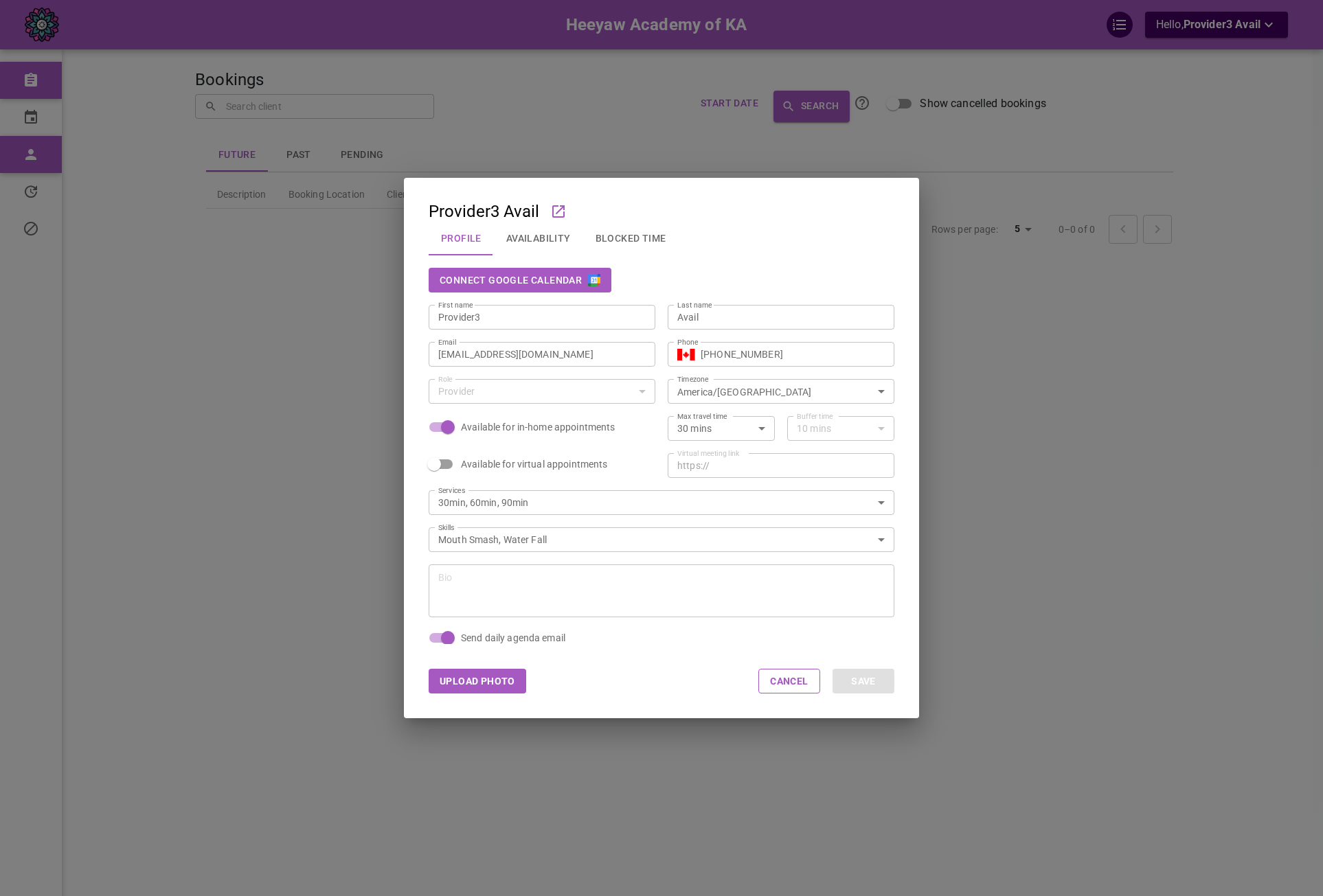
click at [582, 283] on button "Connect Google Calendar" at bounding box center [520, 280] width 183 height 25
click at [570, 239] on button "Availability" at bounding box center [538, 239] width 89 height 36
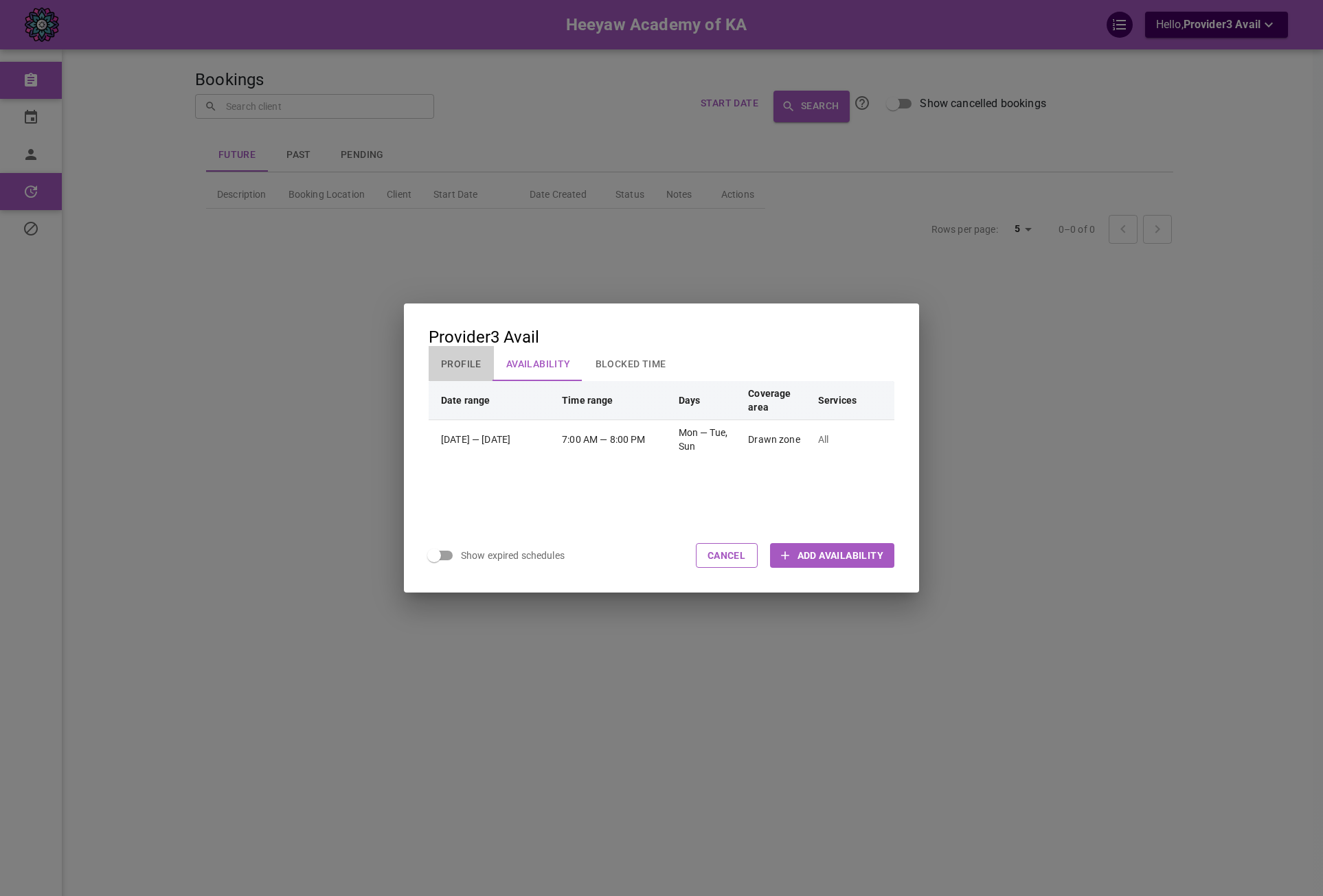
click at [482, 365] on button "Profile" at bounding box center [461, 365] width 65 height 36
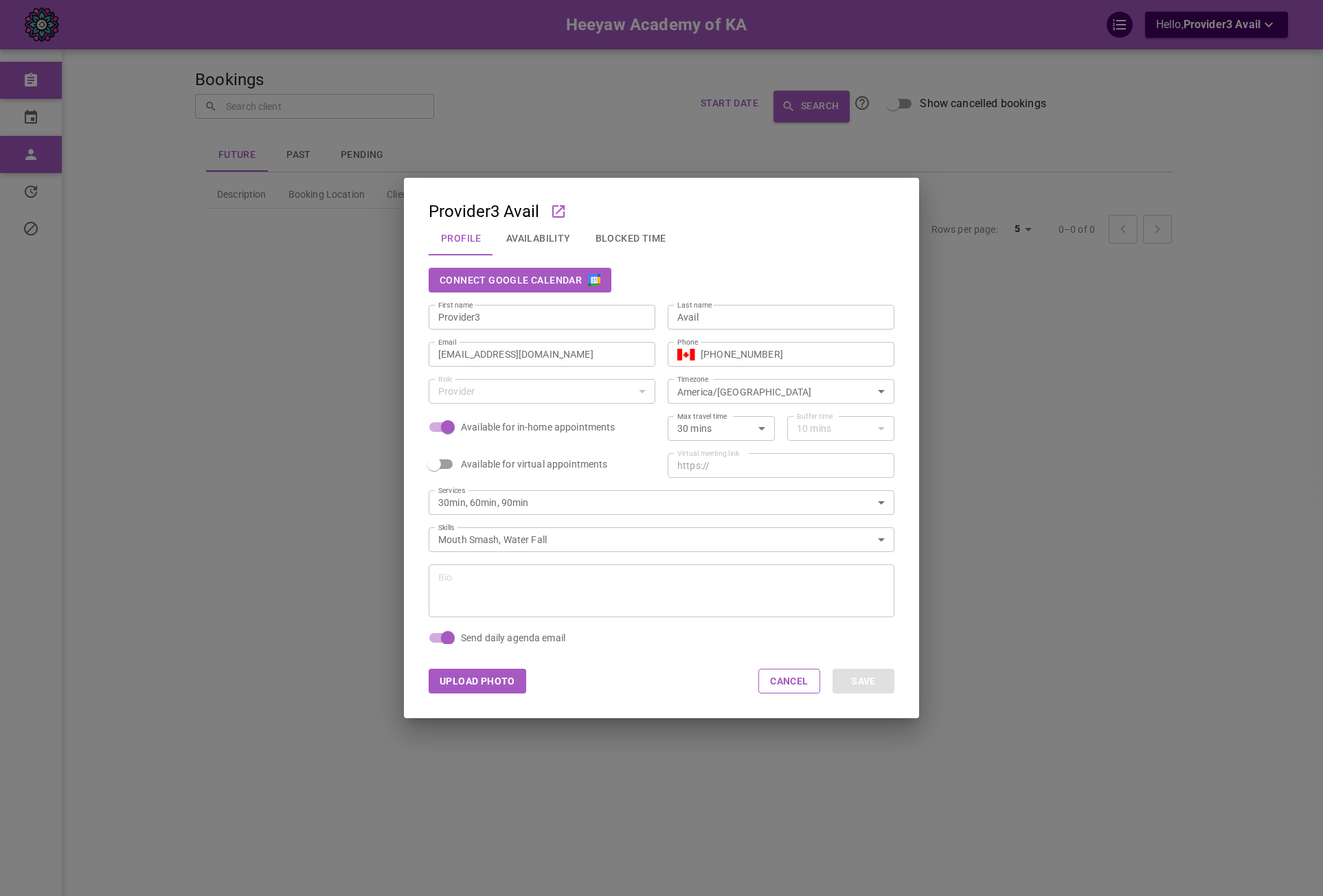
click at [534, 281] on button "Connect Google Calendar" at bounding box center [520, 280] width 183 height 25
click at [812, 263] on div "Connect Google Calendar" at bounding box center [656, 274] width 479 height 37
